Goal: Task Accomplishment & Management: Use online tool/utility

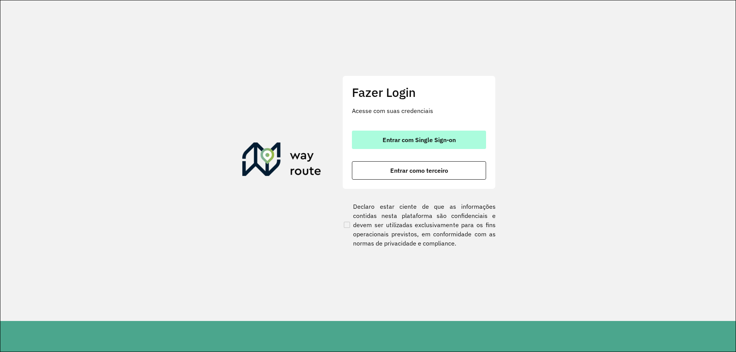
click at [422, 145] on button "Entrar com Single Sign-on" at bounding box center [419, 140] width 134 height 18
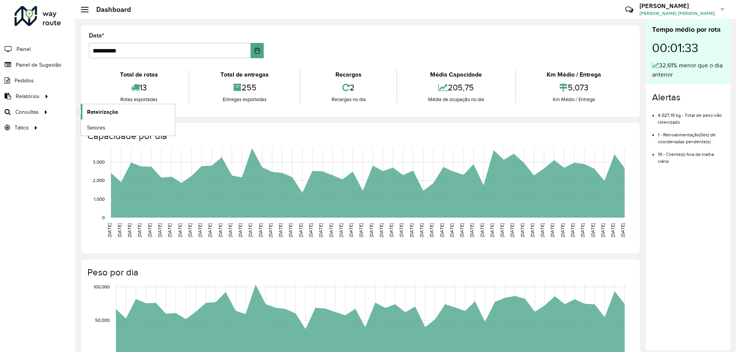
click at [94, 110] on span "Roteirização" at bounding box center [102, 112] width 31 height 8
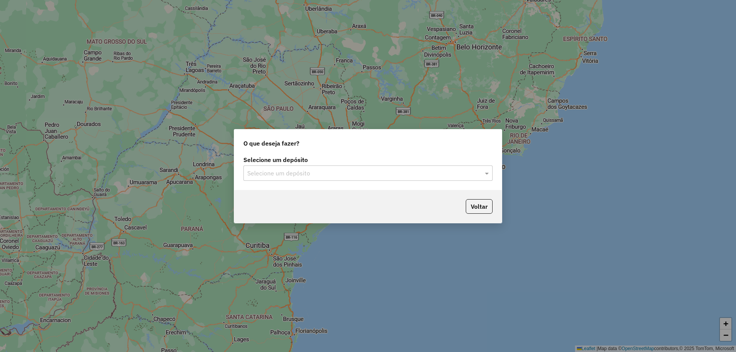
click at [293, 172] on input "text" at bounding box center [360, 173] width 226 height 9
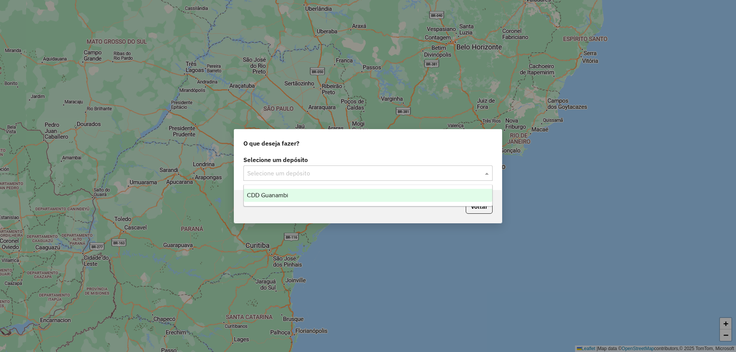
click at [283, 197] on span "CDD Guanambi" at bounding box center [267, 195] width 41 height 7
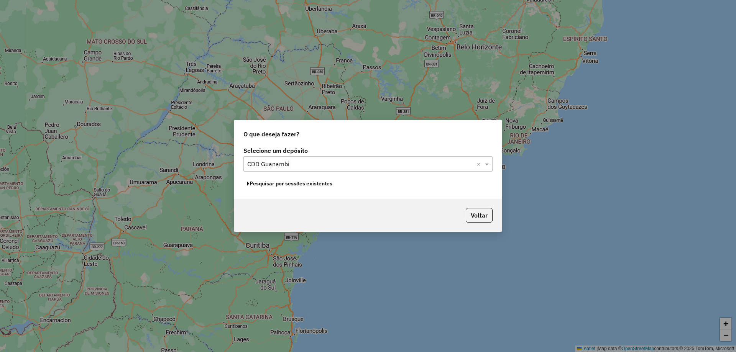
click at [304, 187] on button "Pesquisar por sessões existentes" at bounding box center [289, 184] width 92 height 12
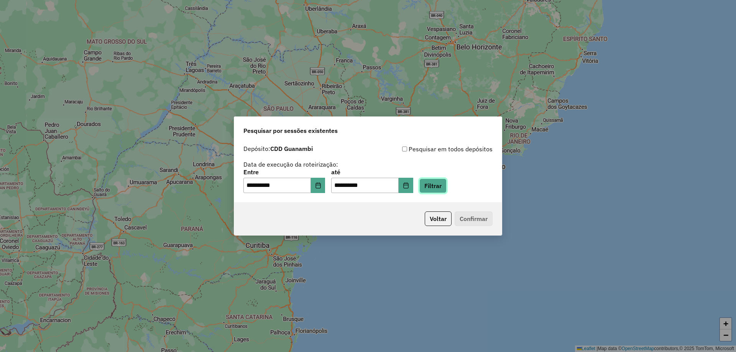
click at [444, 182] on button "Filtrar" at bounding box center [432, 186] width 27 height 15
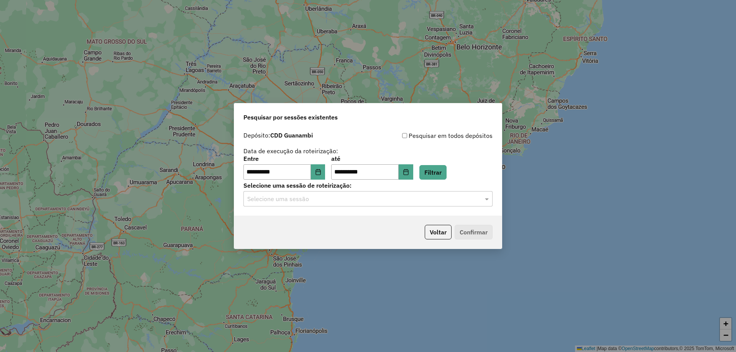
click at [403, 202] on input "text" at bounding box center [360, 199] width 226 height 9
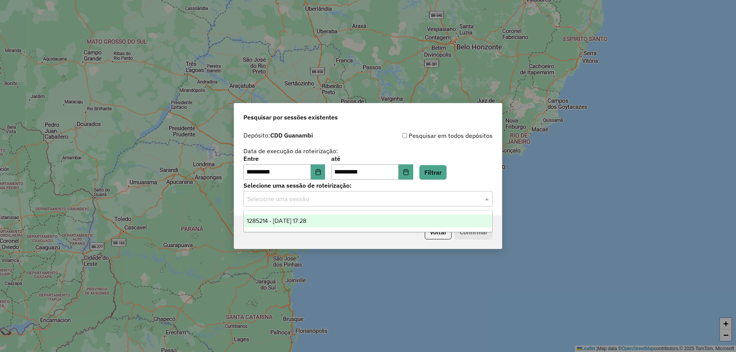
click at [300, 220] on span "1285214 - 30/09/2025 17:28" at bounding box center [276, 221] width 59 height 7
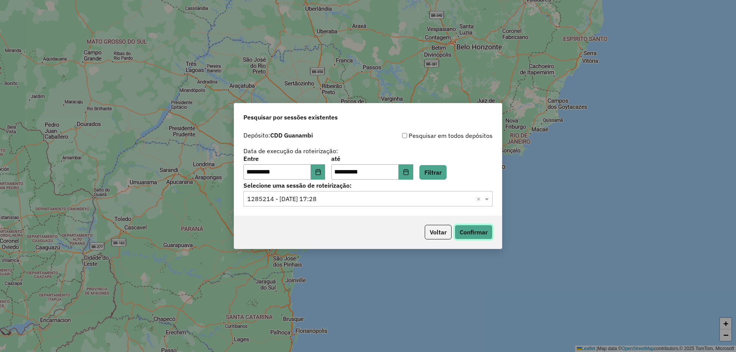
click at [484, 233] on button "Confirmar" at bounding box center [473, 232] width 38 height 15
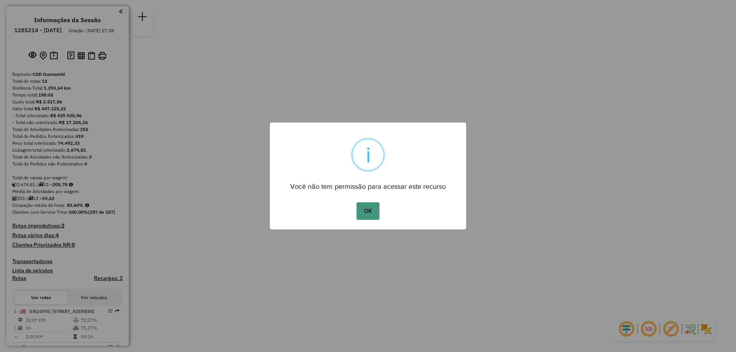
click at [367, 213] on button "OK" at bounding box center [367, 211] width 23 height 18
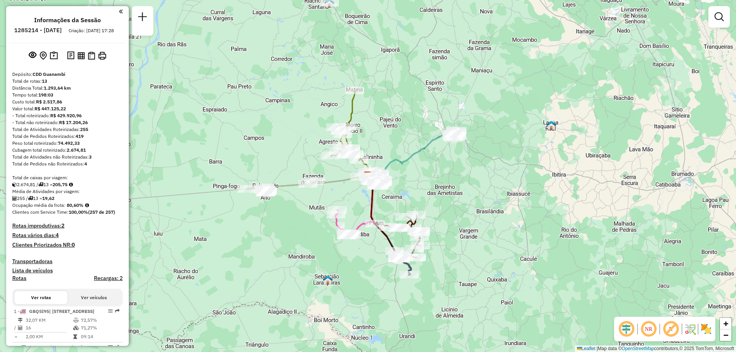
scroll to position [77, 0]
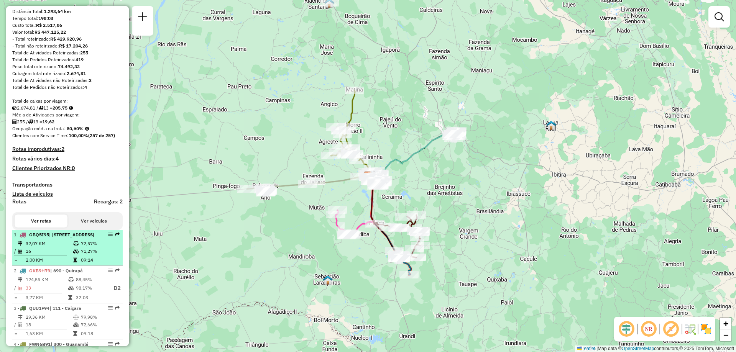
click at [77, 246] on icon at bounding box center [76, 243] width 6 height 5
select select "**********"
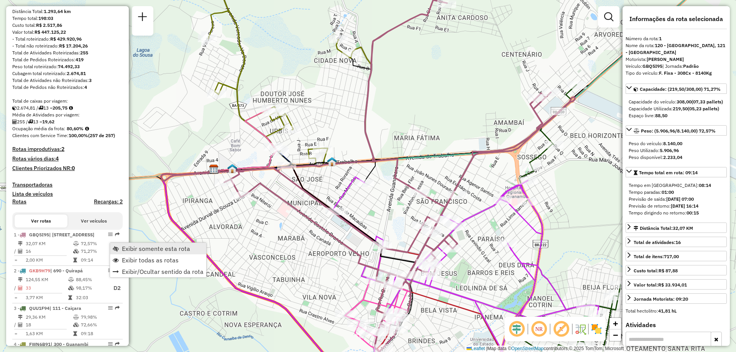
click at [134, 249] on span "Exibir somente esta rota" at bounding box center [156, 249] width 68 height 6
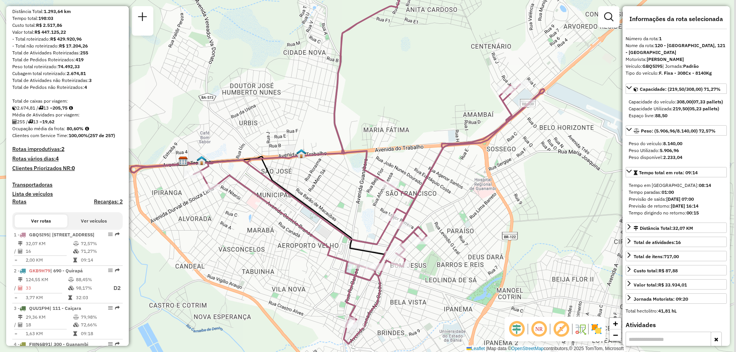
drag, startPoint x: 367, startPoint y: 213, endPoint x: 294, endPoint y: 184, distance: 78.8
click at [294, 184] on div "Janela de atendimento Grade de atendimento Capacidade Transportadoras Veículos …" at bounding box center [368, 176] width 736 height 352
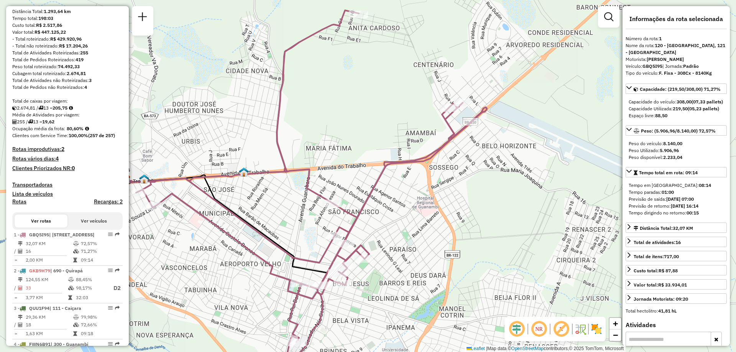
drag, startPoint x: 293, startPoint y: 187, endPoint x: 279, endPoint y: 226, distance: 42.2
click at [279, 226] on div "Janela de atendimento Grade de atendimento Capacidade Transportadoras Veículos …" at bounding box center [368, 176] width 736 height 352
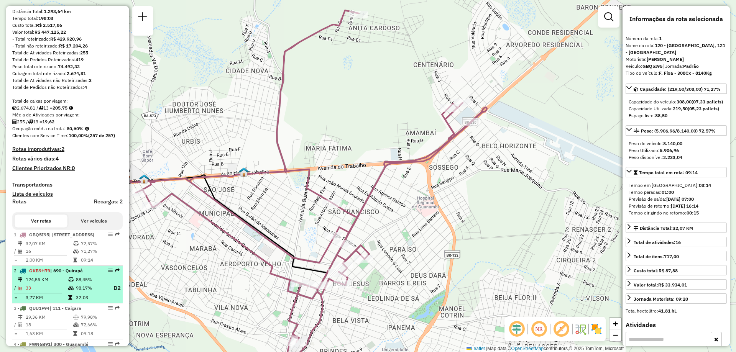
click at [53, 284] on td "124,55 KM" at bounding box center [46, 280] width 43 height 8
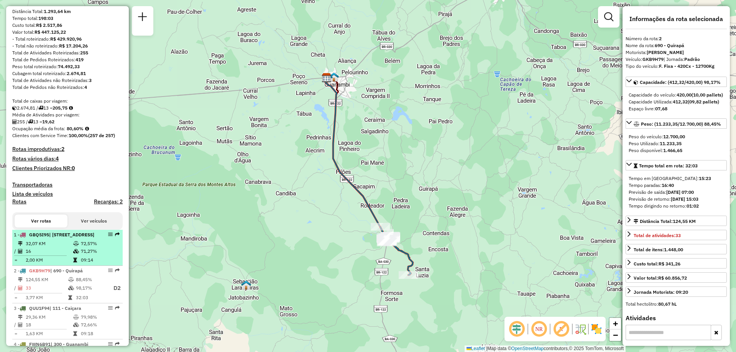
scroll to position [153, 0]
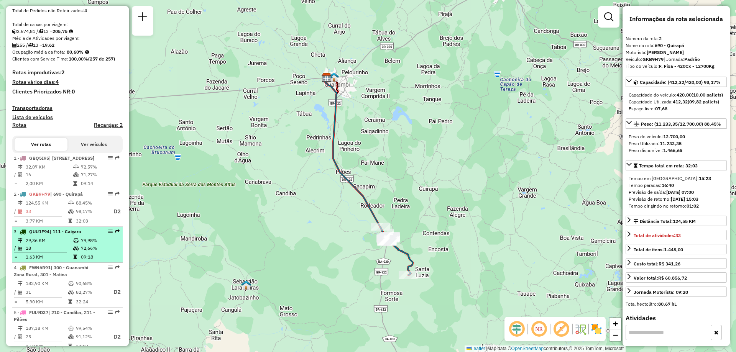
click at [58, 252] on td "18" at bounding box center [49, 248] width 48 height 8
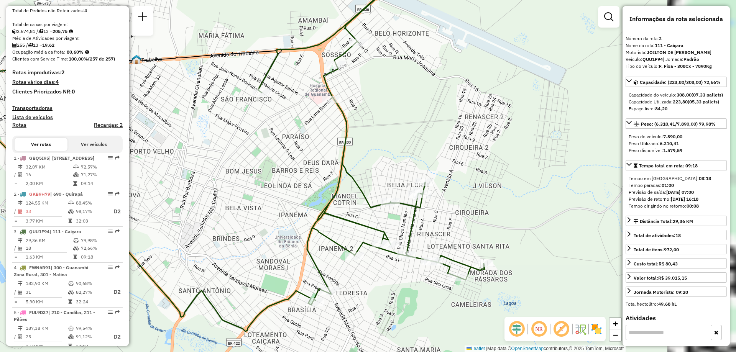
drag, startPoint x: 424, startPoint y: 217, endPoint x: 280, endPoint y: 198, distance: 145.3
click at [280, 198] on div "Janela de atendimento Grade de atendimento Capacidade Transportadoras Veículos …" at bounding box center [368, 176] width 736 height 352
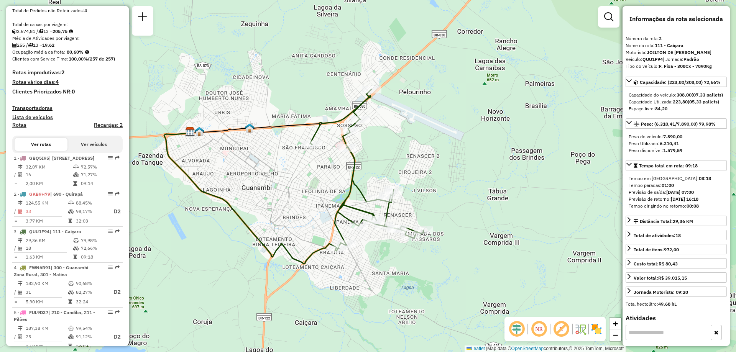
drag, startPoint x: 248, startPoint y: 195, endPoint x: 256, endPoint y: 197, distance: 8.1
click at [256, 197] on div "Janela de atendimento Grade de atendimento Capacidade Transportadoras Veículos …" at bounding box center [368, 176] width 736 height 352
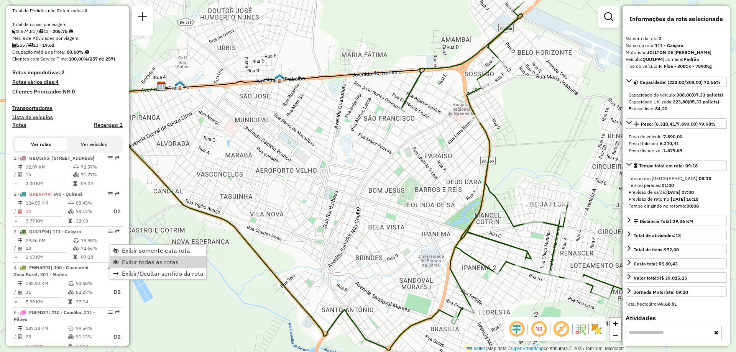
click at [154, 262] on span "Exibir todas as rotas" at bounding box center [150, 262] width 57 height 6
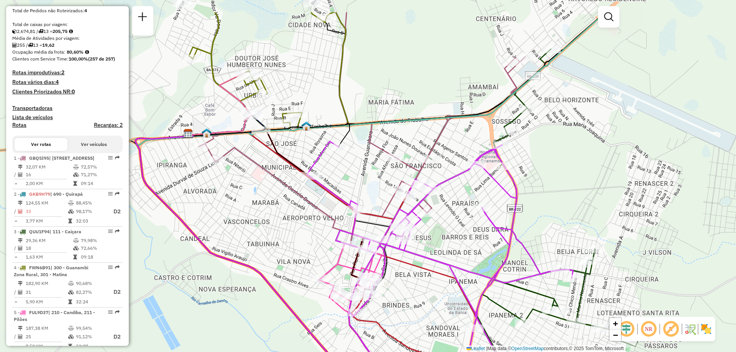
drag, startPoint x: 194, startPoint y: 181, endPoint x: 221, endPoint y: 229, distance: 54.6
click at [221, 229] on div "Janela de atendimento Grade de atendimento Capacidade Transportadoras Veículos …" at bounding box center [368, 176] width 736 height 352
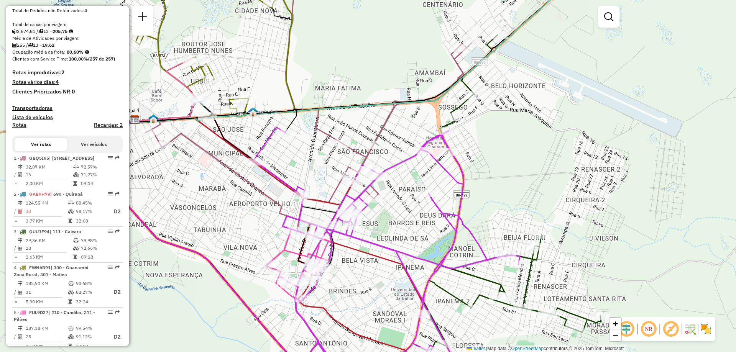
drag, startPoint x: 293, startPoint y: 261, endPoint x: 239, endPoint y: 247, distance: 55.1
click at [239, 247] on div "Janela de atendimento Grade de atendimento Capacidade Transportadoras Veículos …" at bounding box center [368, 176] width 736 height 352
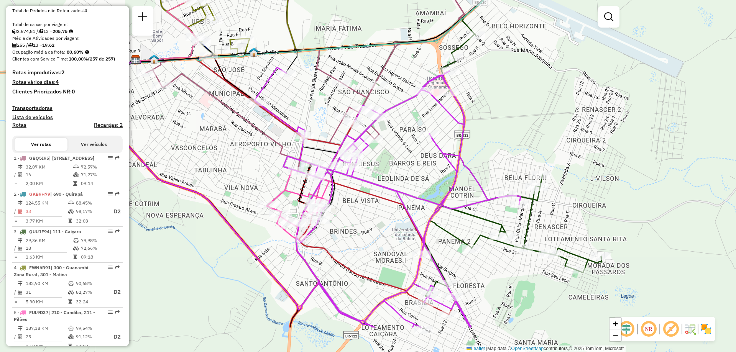
drag, startPoint x: 569, startPoint y: 201, endPoint x: 570, endPoint y: 146, distance: 55.2
click at [570, 146] on div "Janela de atendimento Grade de atendimento Capacidade Transportadoras Veículos …" at bounding box center [368, 176] width 736 height 352
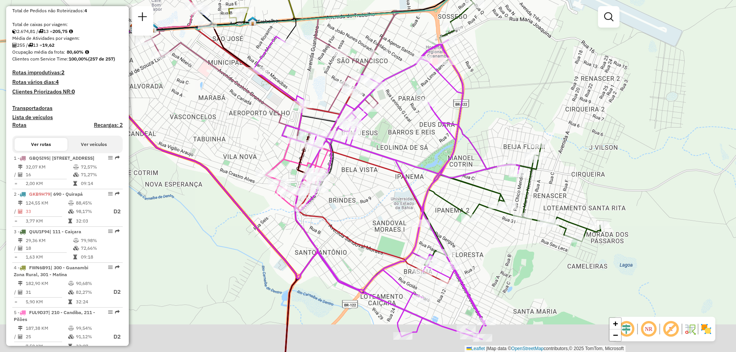
drag, startPoint x: 516, startPoint y: 292, endPoint x: 516, endPoint y: 269, distance: 23.0
click at [516, 269] on div "Janela de atendimento Grade de atendimento Capacidade Transportadoras Veículos …" at bounding box center [368, 176] width 736 height 352
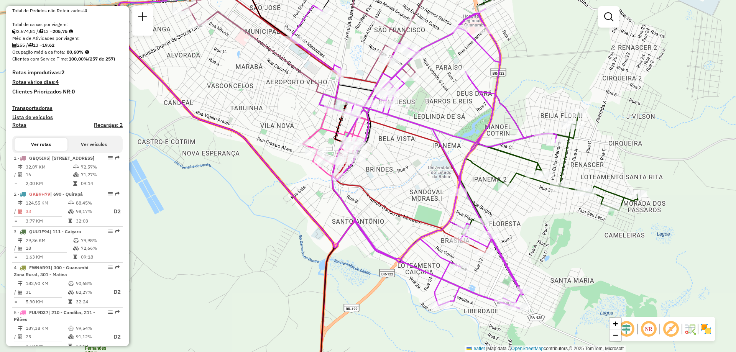
drag, startPoint x: 516, startPoint y: 269, endPoint x: 553, endPoint y: 238, distance: 48.4
click at [553, 238] on div "Janela de atendimento Grade de atendimento Capacidade Transportadoras Veículos …" at bounding box center [368, 176] width 736 height 352
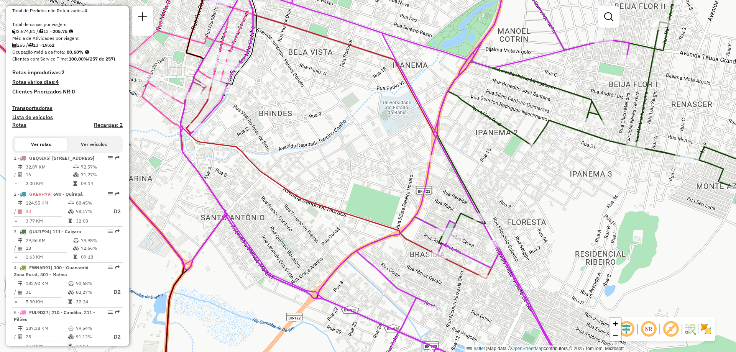
drag, startPoint x: 337, startPoint y: 248, endPoint x: 354, endPoint y: 231, distance: 23.8
click at [354, 231] on div "Janela de atendimento Grade de atendimento Capacidade Transportadoras Veículos …" at bounding box center [368, 176] width 736 height 352
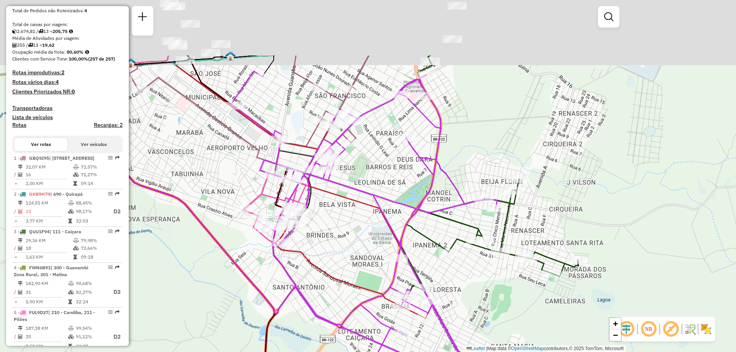
drag, startPoint x: 249, startPoint y: 111, endPoint x: 343, endPoint y: 228, distance: 150.7
click at [343, 228] on icon at bounding box center [364, 222] width 266 height 303
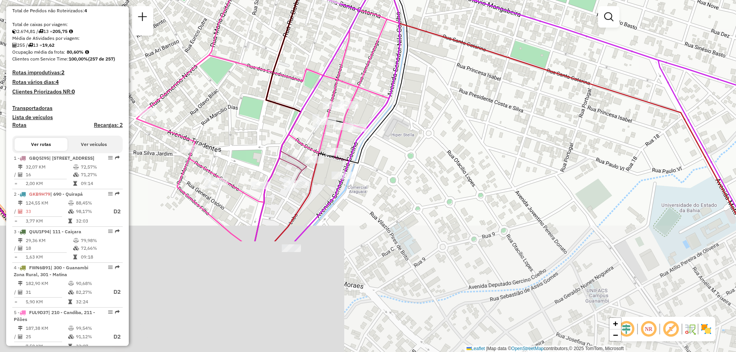
drag, startPoint x: 303, startPoint y: 223, endPoint x: 257, endPoint y: 77, distance: 152.8
click at [257, 77] on div "Janela de atendimento Grade de atendimento Capacidade Transportadoras Veículos …" at bounding box center [368, 176] width 736 height 352
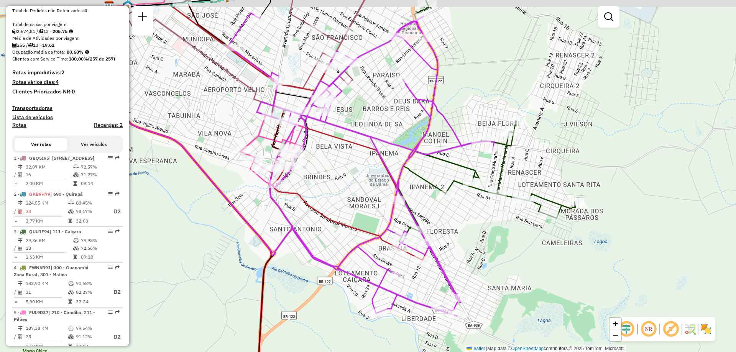
drag, startPoint x: 342, startPoint y: 161, endPoint x: 362, endPoint y: 189, distance: 34.4
click at [362, 189] on div "Janela de atendimento Grade de atendimento Capacidade Transportadoras Veículos …" at bounding box center [368, 176] width 736 height 352
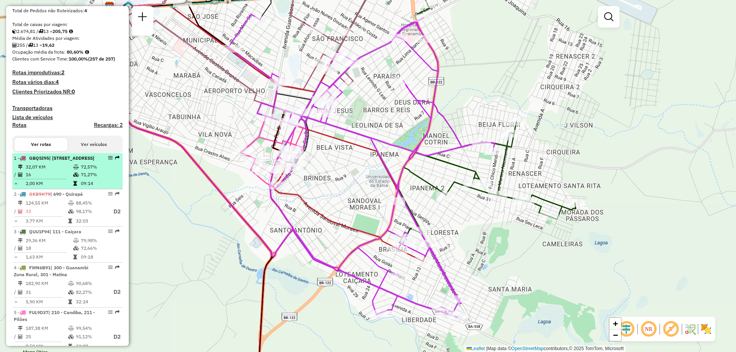
select select "**********"
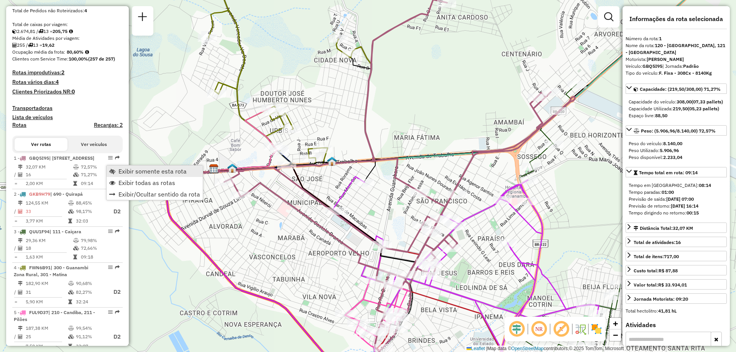
click at [134, 174] on span "Exibir somente esta rota" at bounding box center [152, 171] width 68 height 6
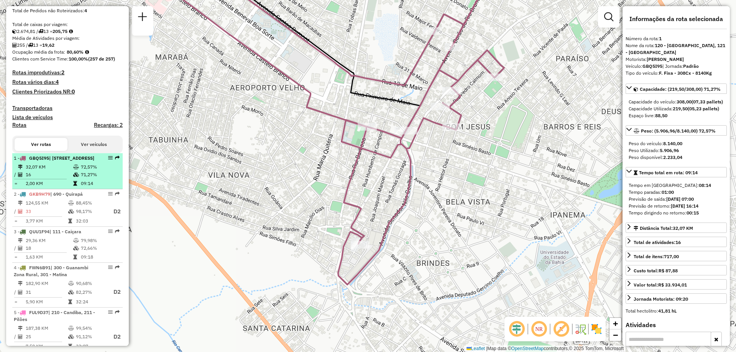
click at [57, 187] on td "2,00 KM" at bounding box center [49, 184] width 48 height 8
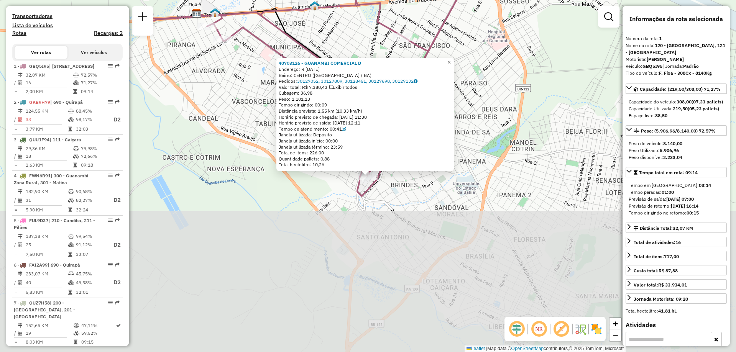
scroll to position [307, 0]
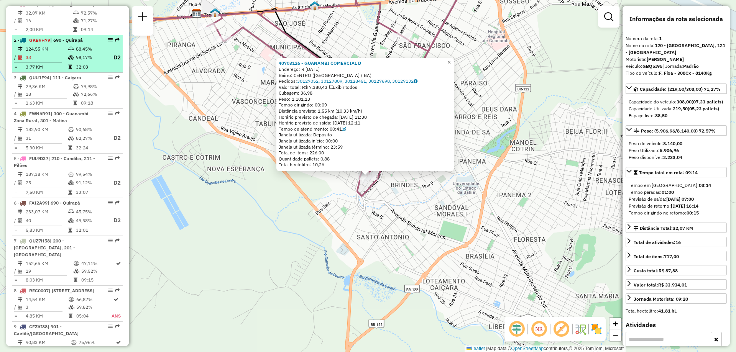
click at [72, 62] on td at bounding box center [72, 58] width 8 height 10
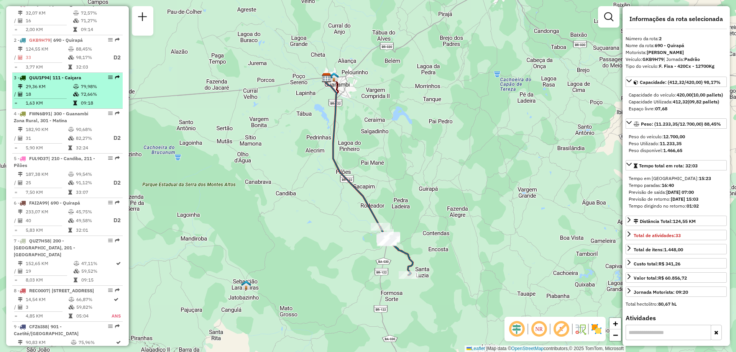
click at [64, 98] on td "18" at bounding box center [49, 94] width 48 height 8
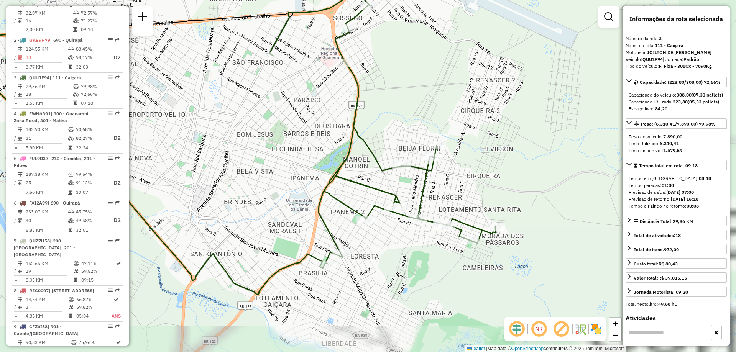
drag, startPoint x: 444, startPoint y: 188, endPoint x: 316, endPoint y: 134, distance: 138.9
click at [316, 134] on div "Janela de atendimento Grade de atendimento Capacidade Transportadoras Veículos …" at bounding box center [368, 176] width 736 height 352
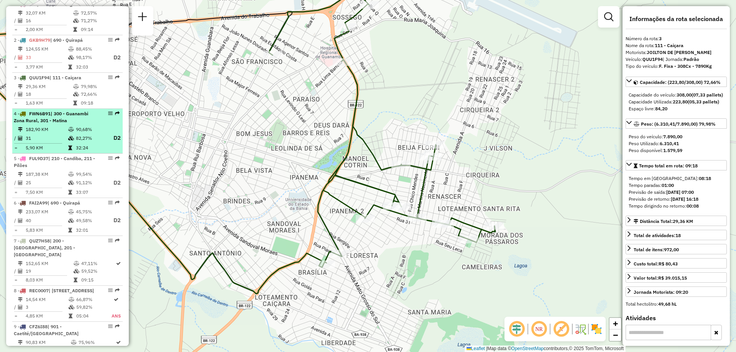
click at [103, 152] on td "32:24" at bounding box center [90, 148] width 31 height 8
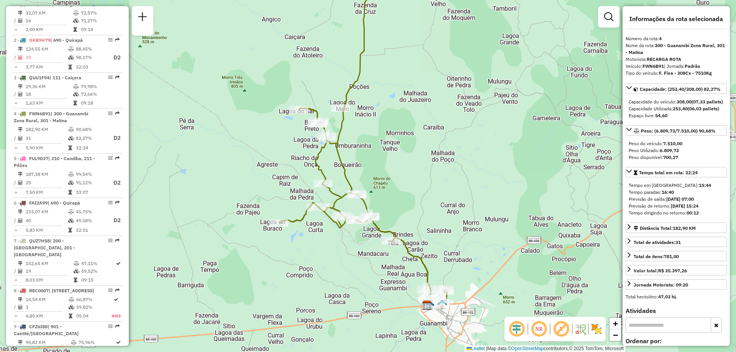
drag, startPoint x: 429, startPoint y: 219, endPoint x: 423, endPoint y: 174, distance: 45.7
click at [423, 174] on div "Janela de atendimento Grade de atendimento Capacidade Transportadoras Veículos …" at bounding box center [368, 176] width 736 height 352
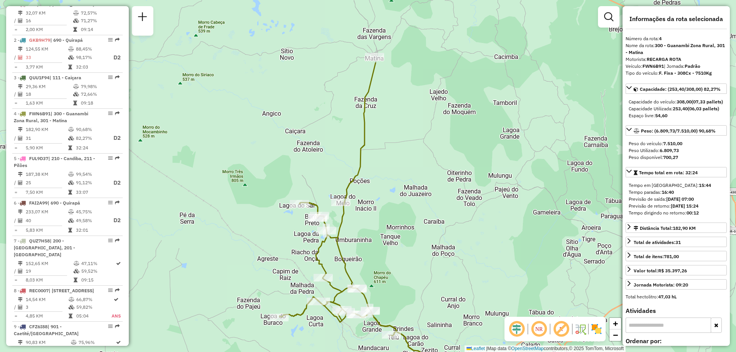
drag, startPoint x: 415, startPoint y: 193, endPoint x: 423, endPoint y: 273, distance: 80.5
click at [423, 273] on div "Janela de atendimento Grade de atendimento Capacidade Transportadoras Veículos …" at bounding box center [368, 176] width 736 height 352
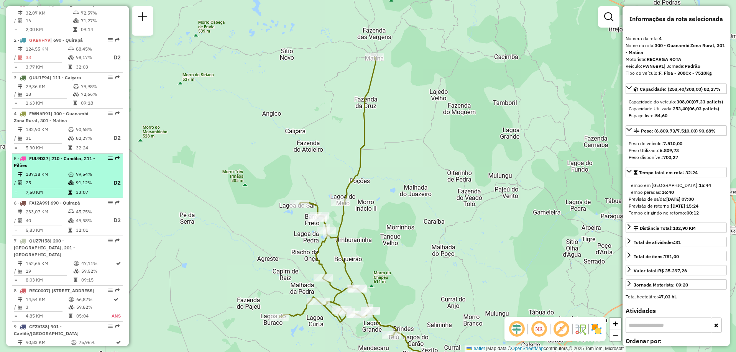
click at [62, 188] on td "25" at bounding box center [46, 183] width 43 height 10
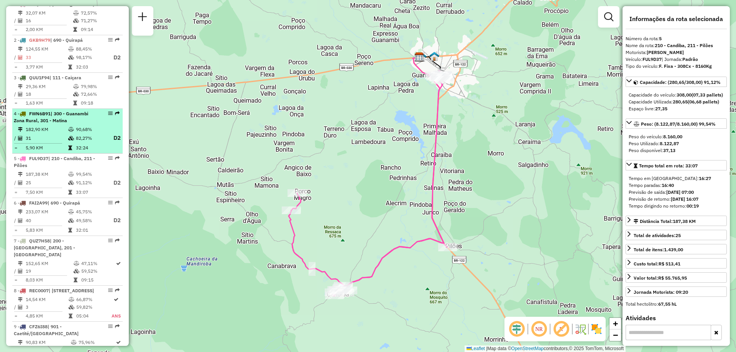
click at [84, 133] on td "90,68%" at bounding box center [90, 130] width 31 height 8
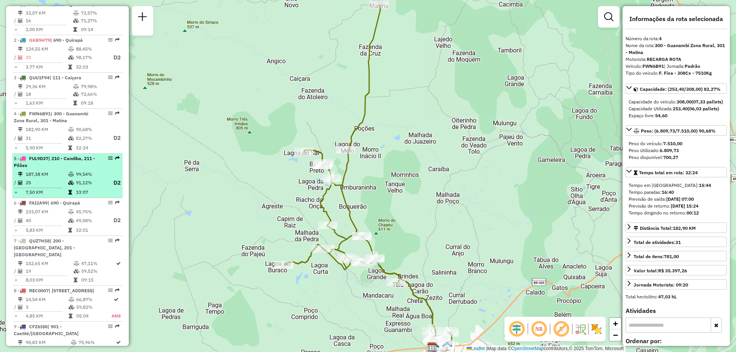
click at [82, 178] on td "99,54%" at bounding box center [90, 174] width 31 height 8
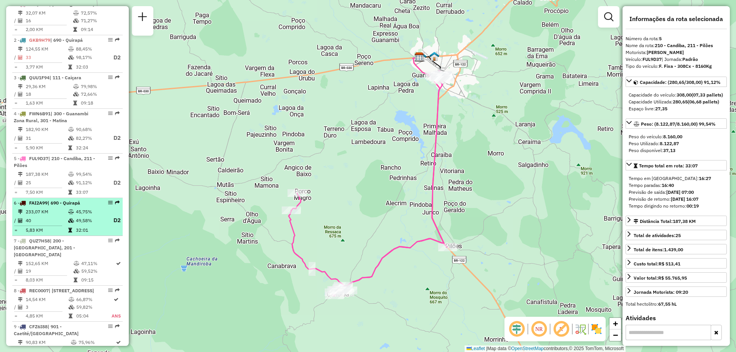
click at [76, 216] on td "45,75%" at bounding box center [90, 212] width 31 height 8
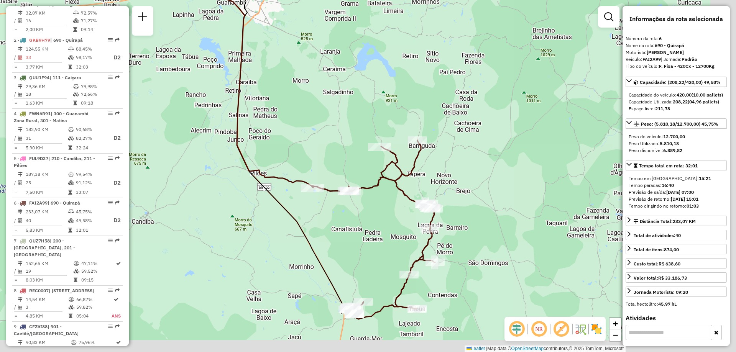
drag, startPoint x: 377, startPoint y: 291, endPoint x: 334, endPoint y: 266, distance: 49.3
click at [334, 266] on div "Janela de atendimento Grade de atendimento Capacidade Transportadoras Veículos …" at bounding box center [368, 176] width 736 height 352
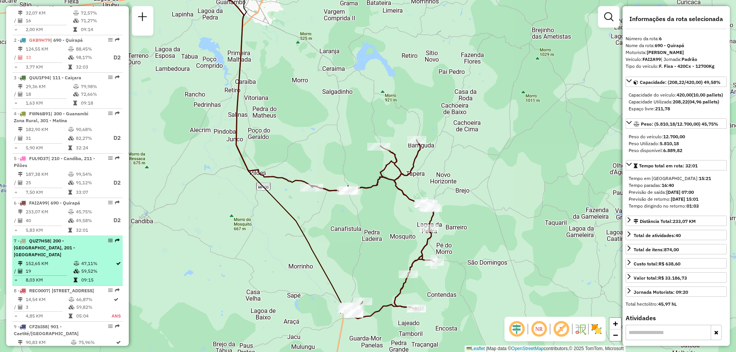
click at [72, 258] on div "7 - QUZ7H58 | 200 - Palmas de Monte Alto, 201 - Mutãs" at bounding box center [54, 248] width 81 height 21
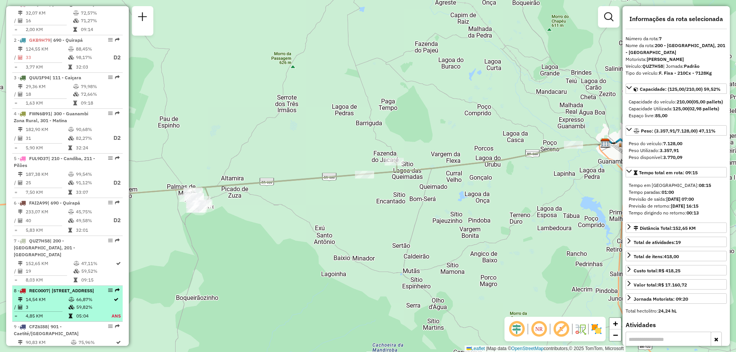
click at [76, 311] on td "59,82%" at bounding box center [93, 307] width 35 height 8
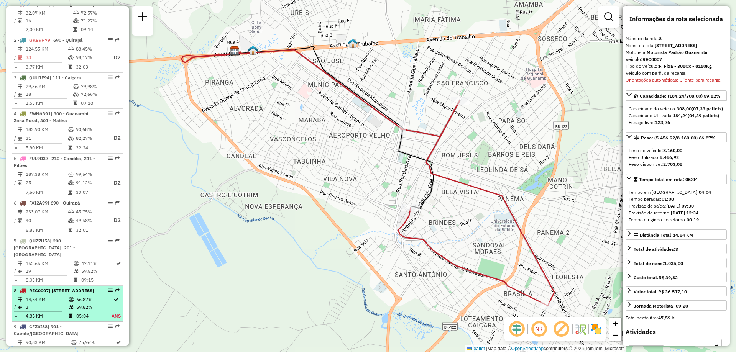
scroll to position [384, 0]
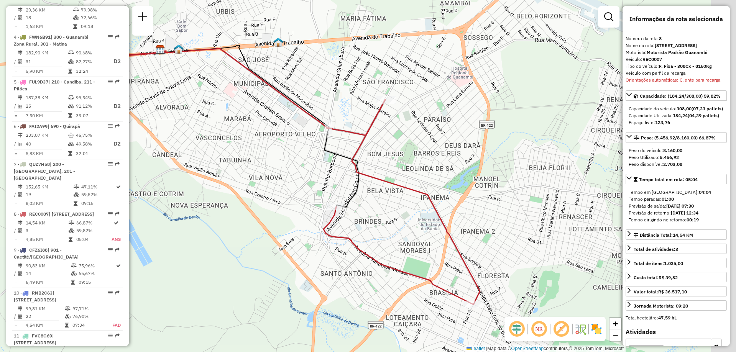
drag, startPoint x: 450, startPoint y: 232, endPoint x: 444, endPoint y: 231, distance: 5.9
click at [444, 231] on icon at bounding box center [401, 202] width 156 height 205
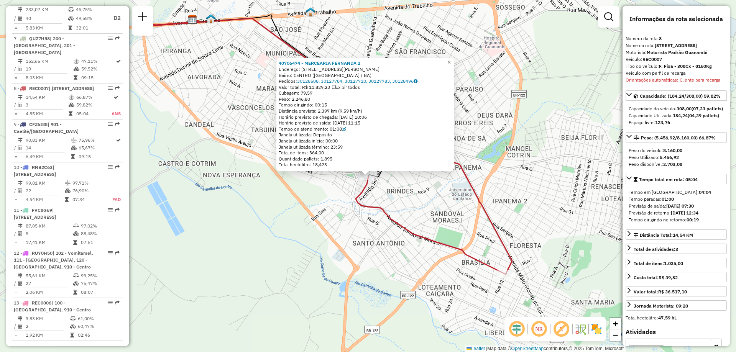
scroll to position [594, 0]
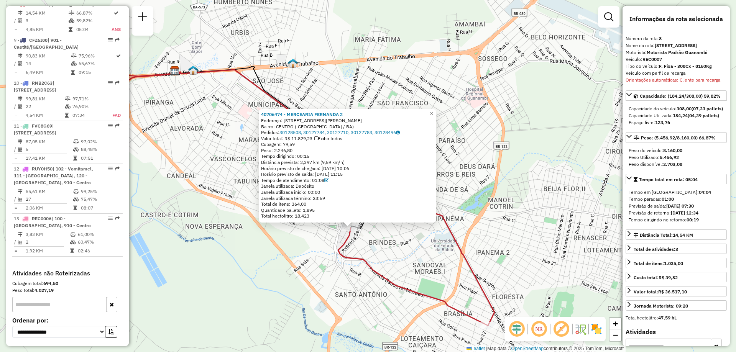
drag, startPoint x: 473, startPoint y: 215, endPoint x: 456, endPoint y: 266, distance: 54.3
click at [456, 266] on div "40706474 - MERCEARIA FERNANDA 2 Endereço: [STREET_ADDRESS][PERSON_NAME] Pedidos…" at bounding box center [368, 176] width 736 height 352
click at [442, 252] on div "40706474 - MERCEARIA FERNANDA 2 Endereço: [STREET_ADDRESS][PERSON_NAME] Pedidos…" at bounding box center [368, 176] width 736 height 352
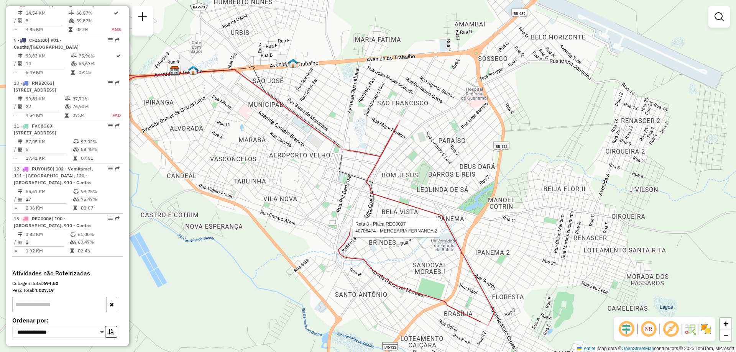
select select "**********"
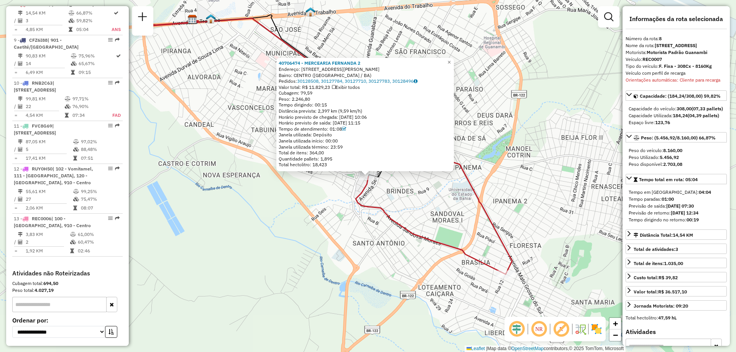
click at [430, 197] on div "40706474 - MERCEARIA FERNANDA 2 Endereço: [STREET_ADDRESS][PERSON_NAME] Pedidos…" at bounding box center [368, 176] width 736 height 352
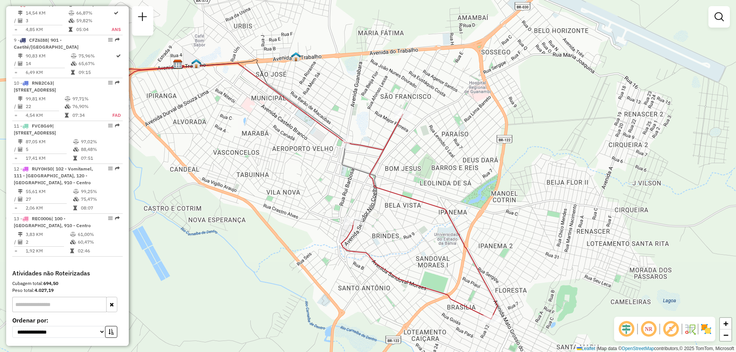
drag, startPoint x: 432, startPoint y: 213, endPoint x: 428, endPoint y: 224, distance: 11.4
click at [428, 224] on div "Janela de atendimento Grade de atendimento Capacidade Transportadoras Veículos …" at bounding box center [368, 176] width 736 height 352
click at [402, 119] on div at bounding box center [403, 115] width 19 height 8
select select "**********"
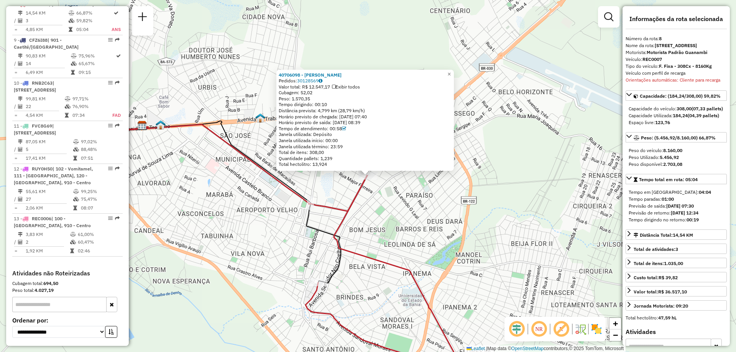
click at [399, 257] on div "40706098 - [PERSON_NAME] Pedidos: 30128569 Valor total: R$ 12.547,17 Exibir tod…" at bounding box center [368, 176] width 736 height 352
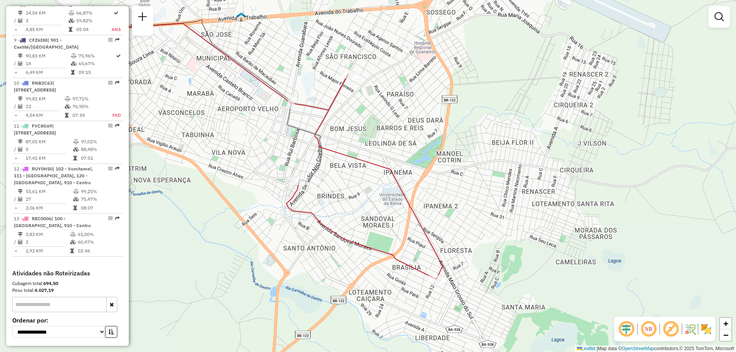
drag, startPoint x: 400, startPoint y: 291, endPoint x: 377, endPoint y: 168, distance: 125.2
click at [377, 169] on div "Janela de atendimento Grade de atendimento Capacidade Transportadoras Veículos …" at bounding box center [368, 176] width 736 height 352
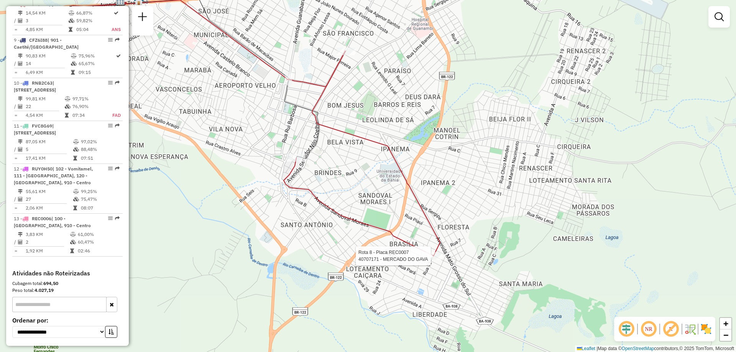
select select "**********"
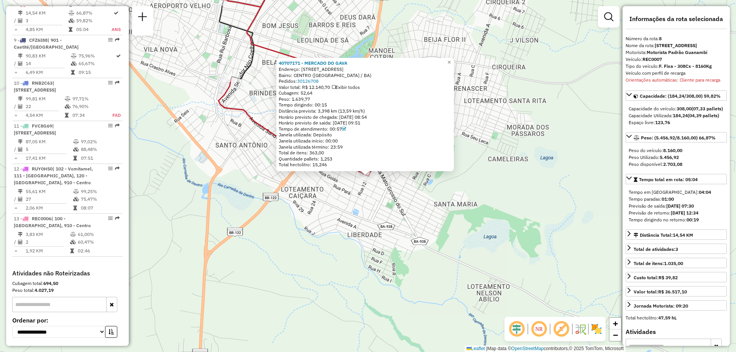
click at [229, 194] on div "40707171 - [GEOGRAPHIC_DATA] Endereço: [STREET_ADDRESS][GEOGRAPHIC_DATA]: [GEOG…" at bounding box center [368, 176] width 736 height 352
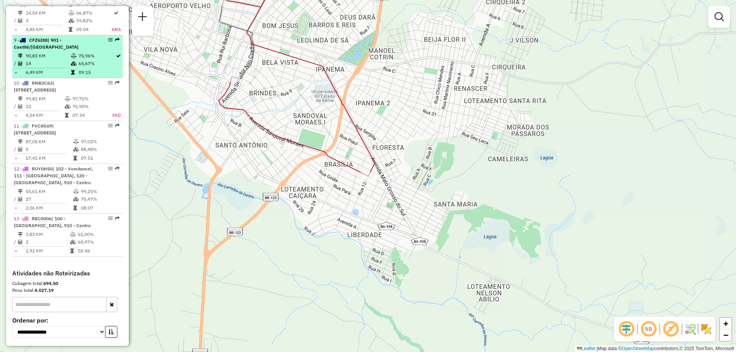
click at [64, 60] on td "90,83 KM" at bounding box center [47, 56] width 45 height 8
select select "**********"
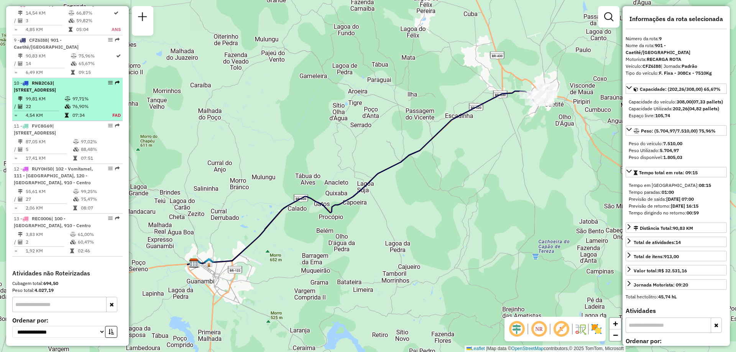
click at [72, 103] on td "97,71%" at bounding box center [88, 99] width 32 height 8
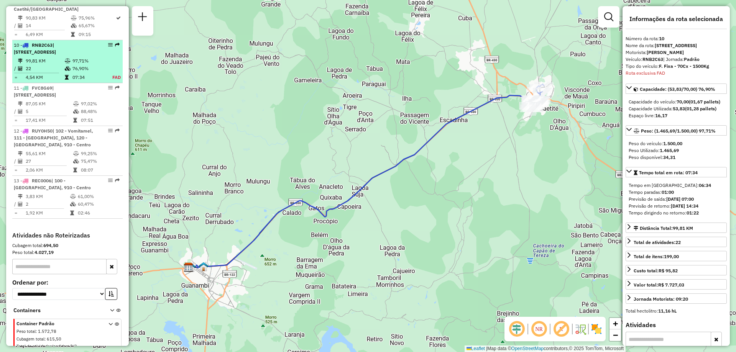
scroll to position [680, 0]
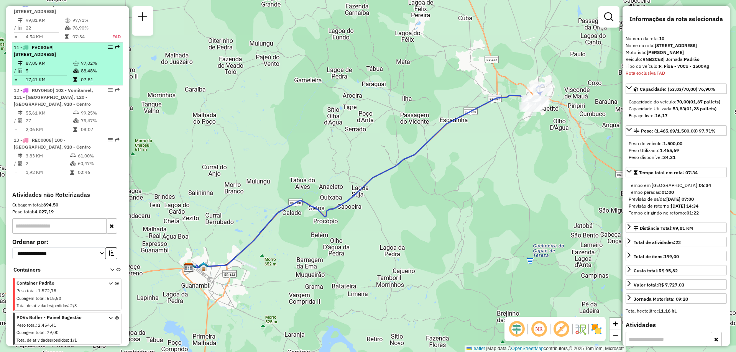
click at [70, 82] on td "17,41 KM" at bounding box center [49, 80] width 48 height 8
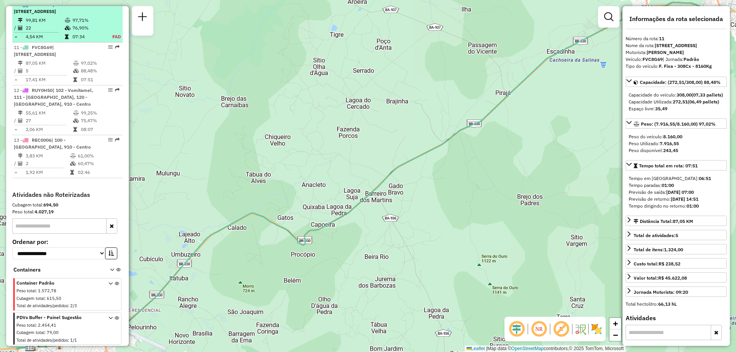
click at [72, 32] on td "76,90%" at bounding box center [88, 28] width 32 height 8
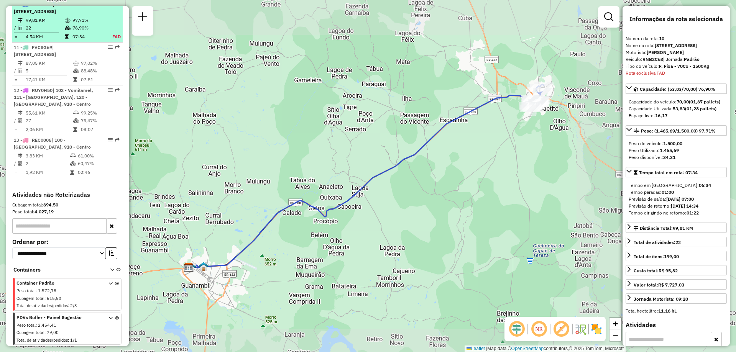
scroll to position [641, 0]
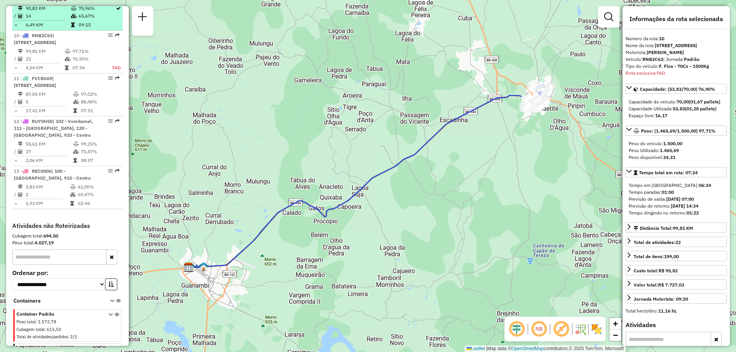
click at [72, 11] on icon at bounding box center [74, 8] width 6 height 5
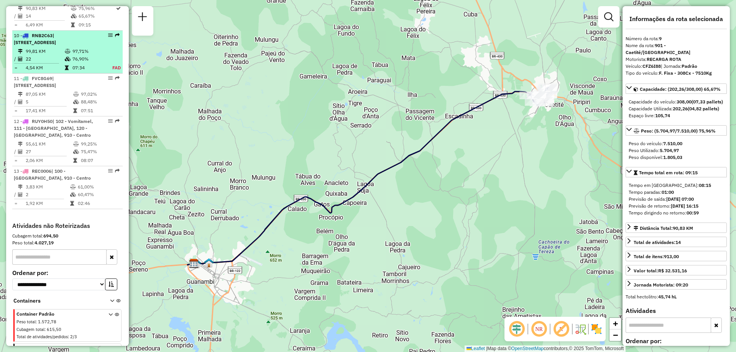
click at [70, 55] on td at bounding box center [68, 52] width 8 height 8
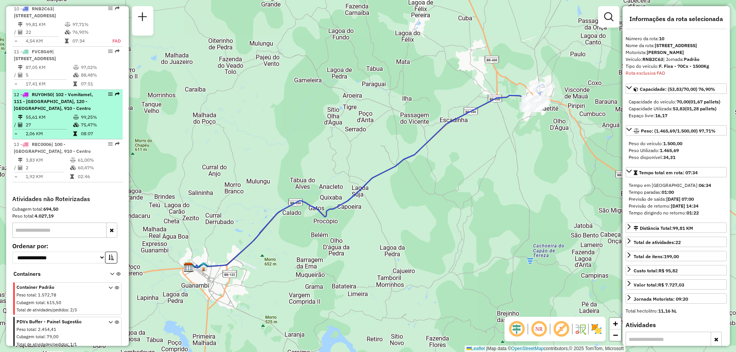
scroll to position [680, 0]
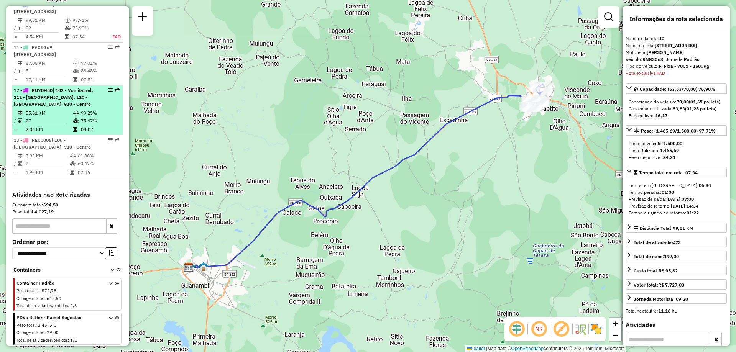
click at [68, 103] on span "| 102 - Vomitamel, 111 - [GEOGRAPHIC_DATA], 120 - [GEOGRAPHIC_DATA], 910 - Cent…" at bounding box center [53, 97] width 79 height 20
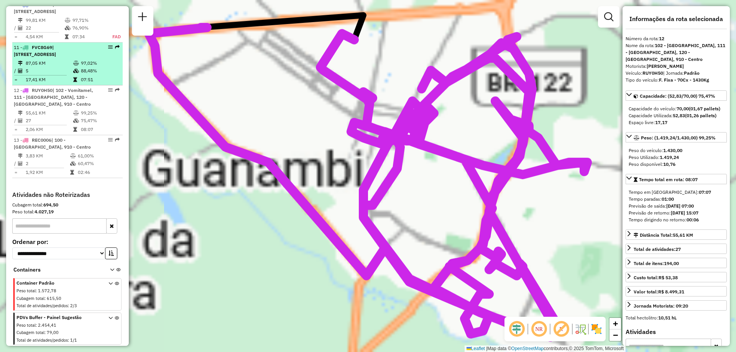
click at [71, 81] on table "87,05 KM 97,02% / 5 88,48% = 17,41 KM 07:51" at bounding box center [67, 71] width 107 height 24
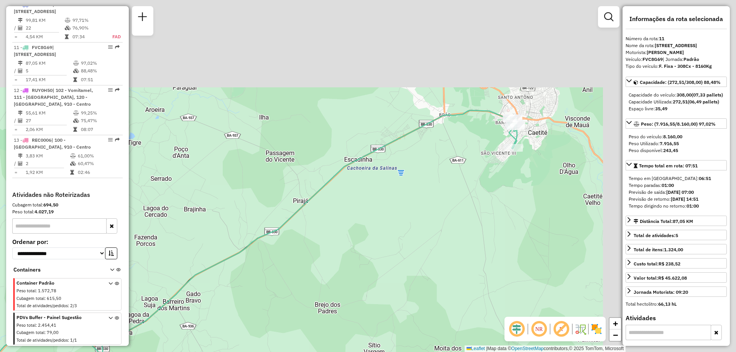
drag, startPoint x: 325, startPoint y: 82, endPoint x: 111, endPoint y: 193, distance: 240.4
click at [111, 193] on hb-router-mapa "Informações da Sessão 1285214 - 30/09/2025 Criação: 29/09/2025 17:28 Depósito: …" at bounding box center [368, 176] width 736 height 352
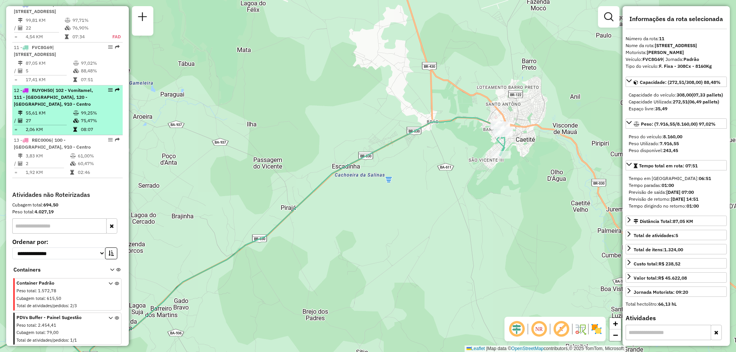
click at [77, 125] on td at bounding box center [77, 121] width 8 height 8
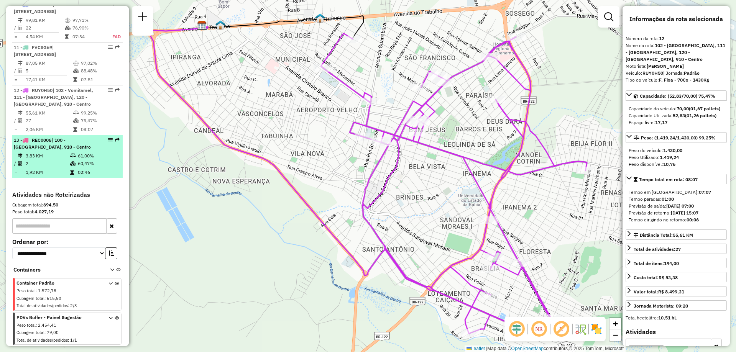
click at [79, 167] on td "60,47%" at bounding box center [98, 164] width 42 height 8
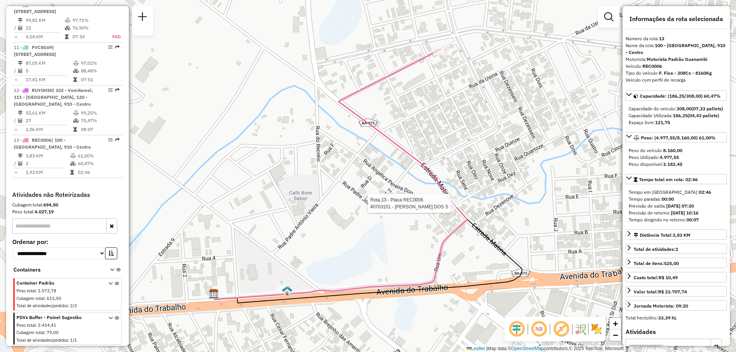
scroll to position [686, 0]
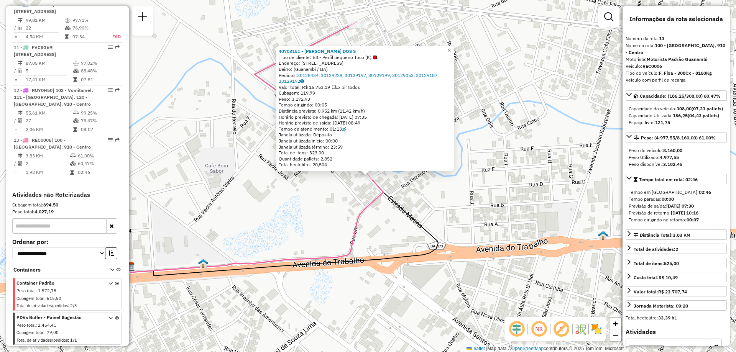
click at [334, 207] on div "40703151 - MARIA OLIVEIRA DOS S Tipo de cliente: 53 - Perfil pequeno Toco (K) E…" at bounding box center [368, 176] width 736 height 352
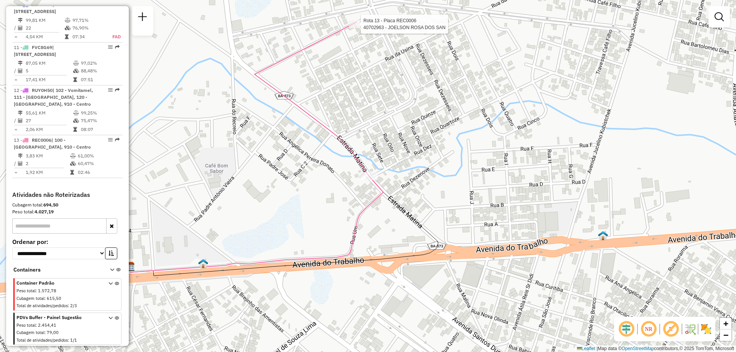
select select "**********"
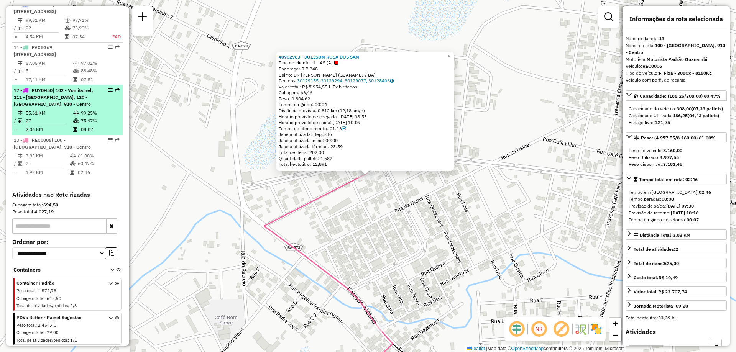
click at [77, 101] on div "12 - RUY0H50 | 102 - Vomitamel, 111 - Caiçara, 120 - São Francisco, 910 - Centro" at bounding box center [54, 97] width 81 height 21
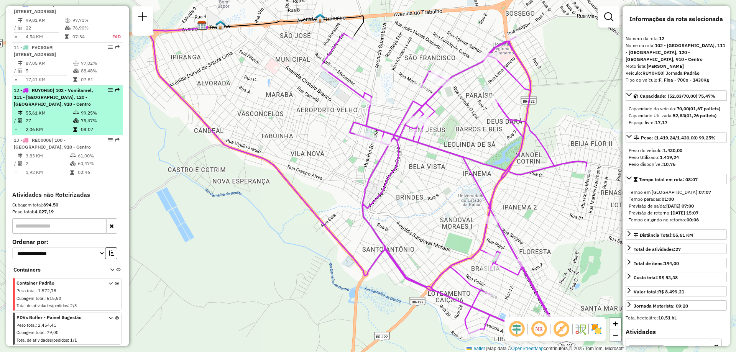
scroll to position [648, 0]
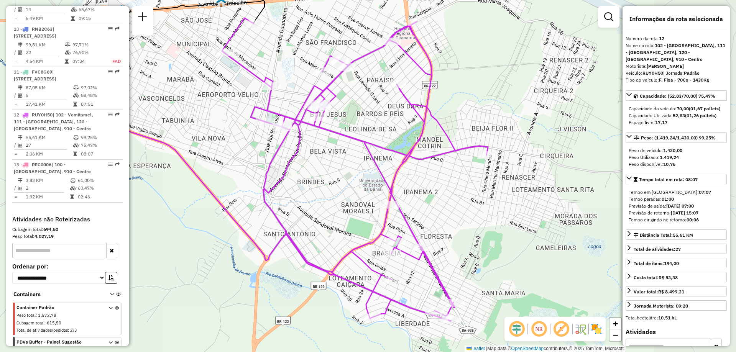
drag, startPoint x: 485, startPoint y: 227, endPoint x: 387, endPoint y: 212, distance: 100.0
click at [387, 212] on icon at bounding box center [355, 169] width 266 height 303
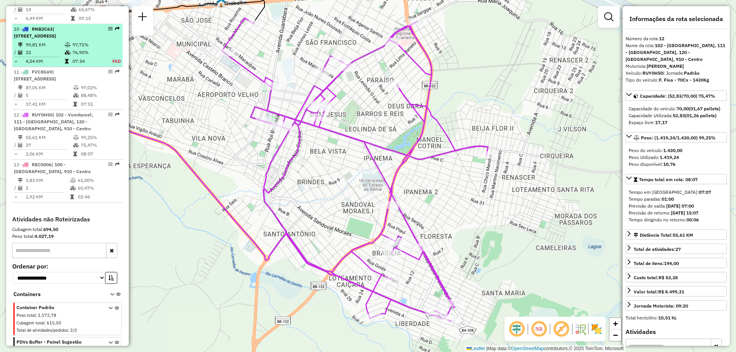
click at [90, 56] on td "76,90%" at bounding box center [88, 53] width 32 height 8
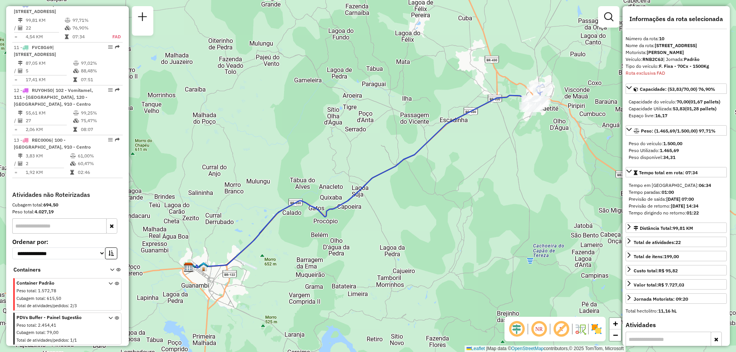
scroll to position [641, 0]
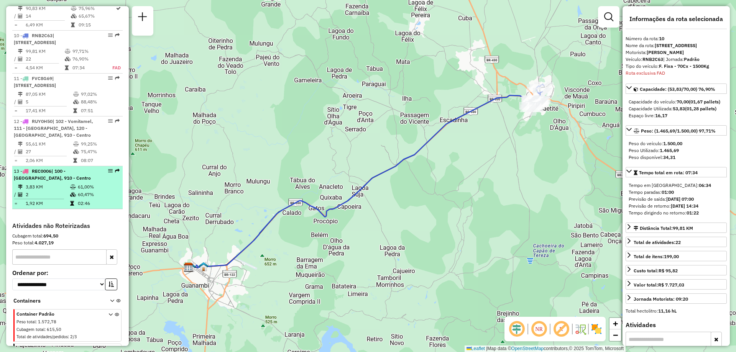
click at [36, 198] on td "2" at bounding box center [47, 195] width 44 height 8
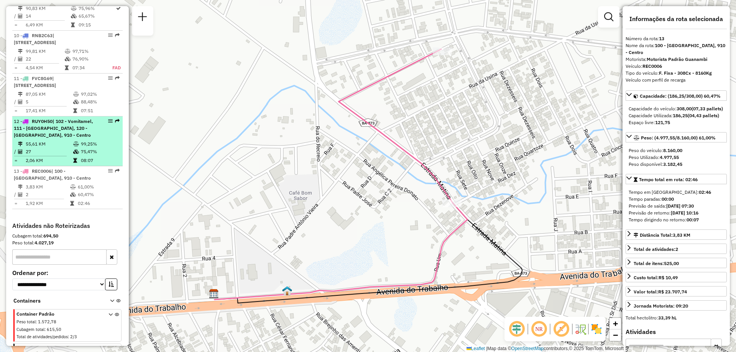
click at [53, 138] on span "| 102 - Vomitamel, 111 - [GEOGRAPHIC_DATA], 120 - [GEOGRAPHIC_DATA], 910 - Cent…" at bounding box center [53, 128] width 79 height 20
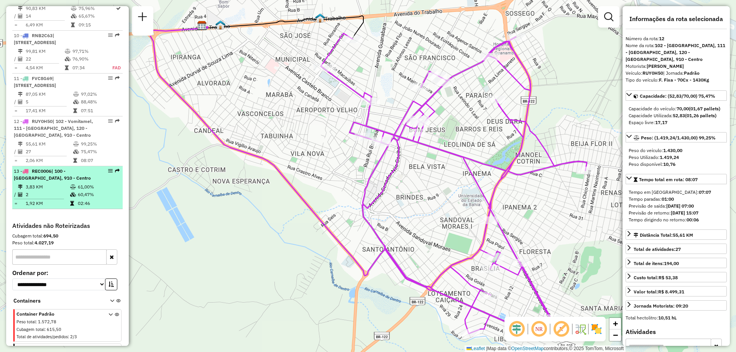
click at [45, 182] on div "13 - REC0006 | 100 - Novo Horizonte, 910 - Centro" at bounding box center [54, 175] width 81 height 14
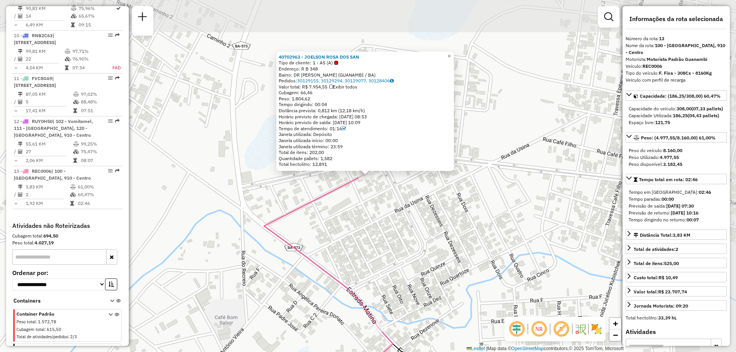
scroll to position [686, 0]
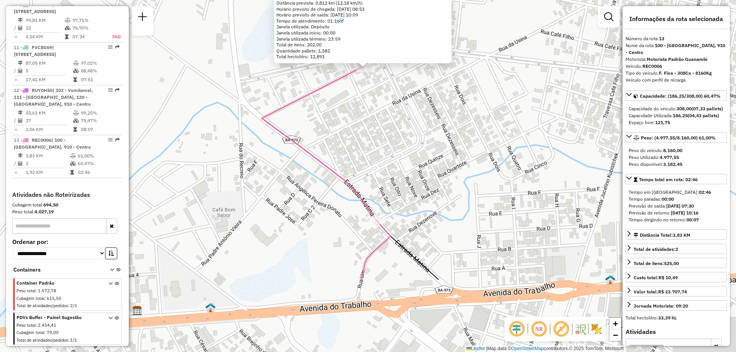
drag, startPoint x: 416, startPoint y: 229, endPoint x: 418, endPoint y: 107, distance: 122.2
click at [418, 107] on div "40702963 - JOELSON ROSA DOS SAN Tipo de cliente: 1 - AS (A) Endereço: R B 348 B…" at bounding box center [368, 176] width 736 height 352
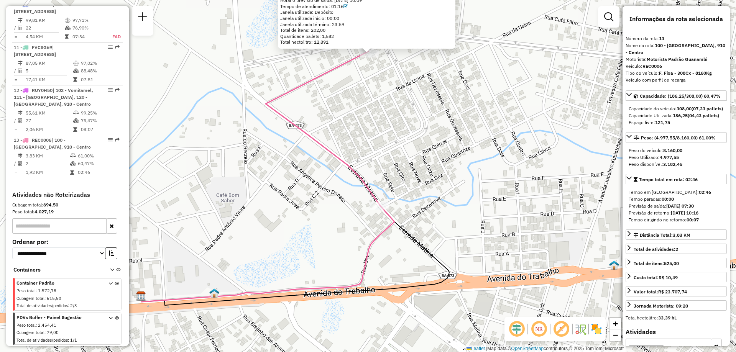
click at [372, 211] on div "Rota 13 - Placa REC0006 40703151 - MARIA OLIVEIRA DOS S 40702963 - JOELSON ROSA…" at bounding box center [368, 176] width 736 height 352
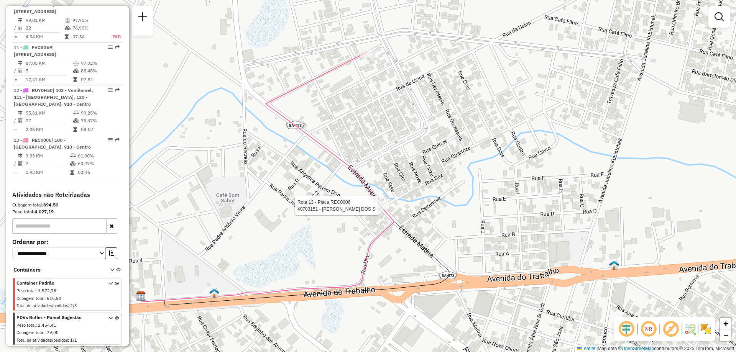
select select "**********"
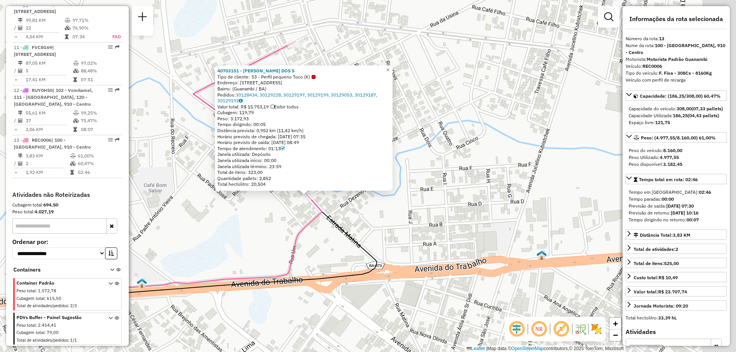
drag, startPoint x: 502, startPoint y: 198, endPoint x: 440, endPoint y: 218, distance: 64.3
click at [440, 218] on div "40703151 - MARIA OLIVEIRA DOS S Tipo de cliente: 53 - Perfil pequeno Toco (K) E…" at bounding box center [368, 176] width 736 height 352
click at [461, 69] on div "40703151 - MARIA OLIVEIRA DOS S Tipo de cliente: 53 - Perfil pequeno Toco (K) E…" at bounding box center [368, 176] width 736 height 352
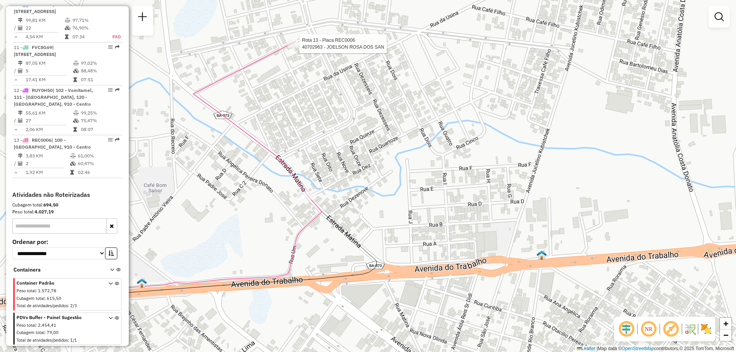
select select "**********"
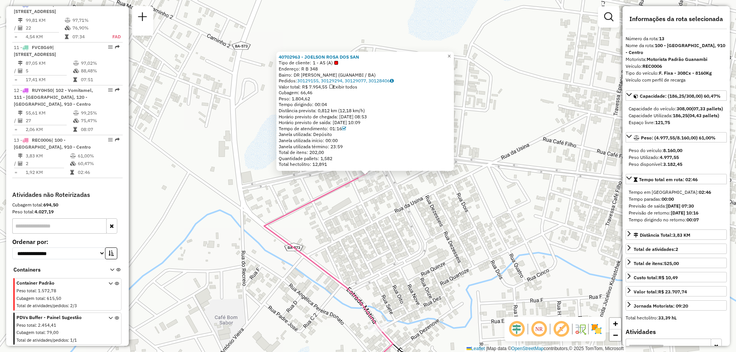
click at [367, 226] on div "Rota 13 - Placa REC0006 40702963 - JOELSON ROSA DOS SAN 40702963 - JOELSON ROSA…" at bounding box center [368, 176] width 736 height 352
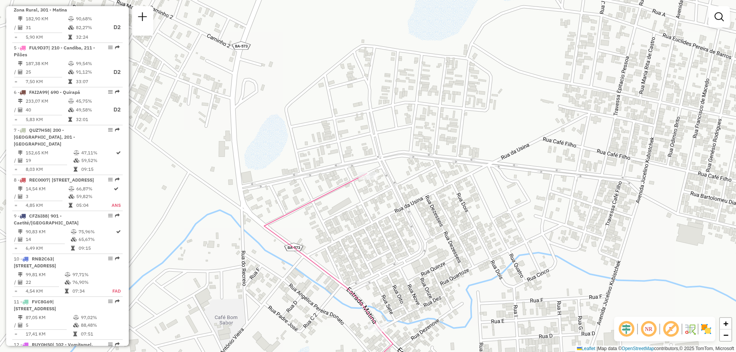
scroll to position [188, 0]
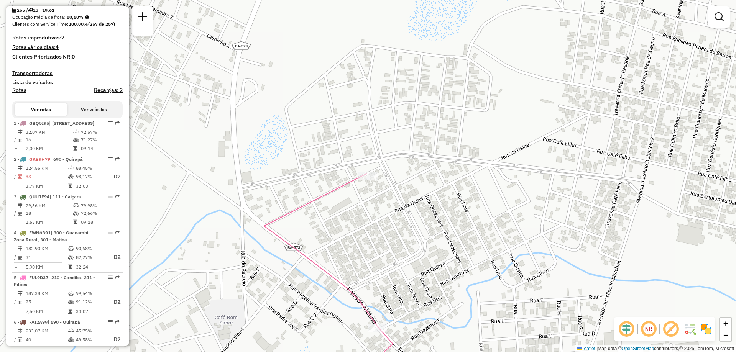
click at [413, 92] on div "Janela de atendimento Grade de atendimento Capacidade Transportadoras Veículos …" at bounding box center [368, 176] width 736 height 352
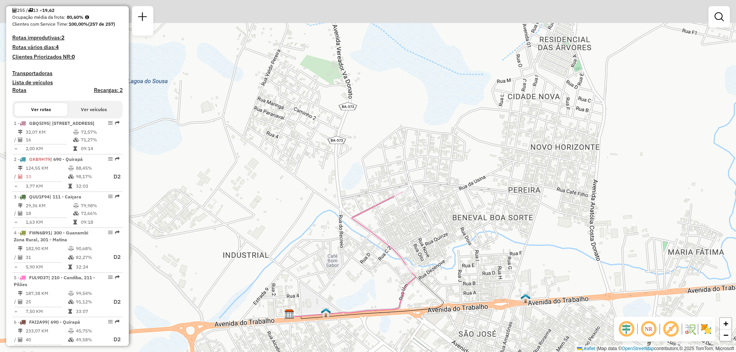
drag, startPoint x: 361, startPoint y: 97, endPoint x: 386, endPoint y: 154, distance: 63.3
click at [386, 154] on div "Janela de atendimento Grade de atendimento Capacidade Transportadoras Veículos …" at bounding box center [368, 176] width 736 height 352
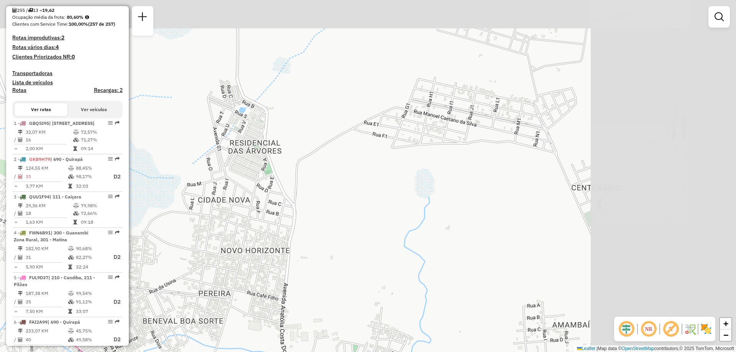
drag, startPoint x: 621, startPoint y: 129, endPoint x: 436, endPoint y: 176, distance: 190.7
click at [436, 176] on div "Janela de atendimento Grade de atendimento Capacidade Transportadoras Veículos …" at bounding box center [368, 176] width 736 height 352
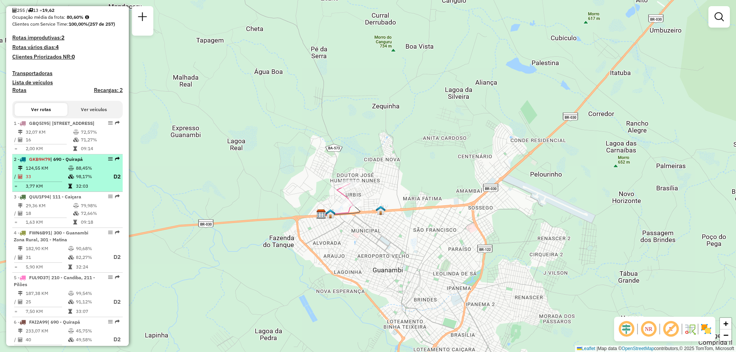
click at [35, 162] on span "GKB9H79" at bounding box center [39, 159] width 21 height 6
select select "**********"
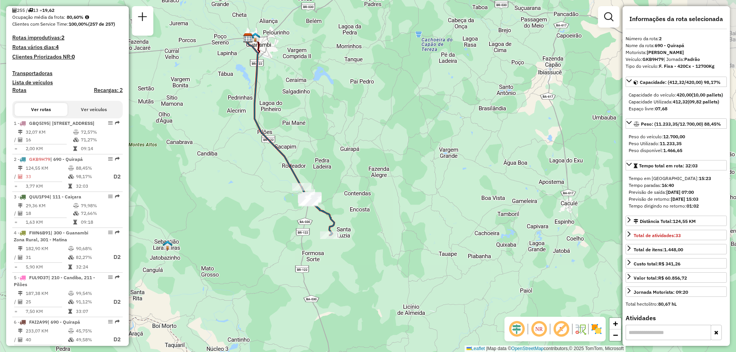
drag, startPoint x: 216, startPoint y: 70, endPoint x: 247, endPoint y: 144, distance: 80.0
click at [247, 144] on div "Janela de atendimento Grade de atendimento Capacidade Transportadoras Veículos …" at bounding box center [368, 176] width 736 height 352
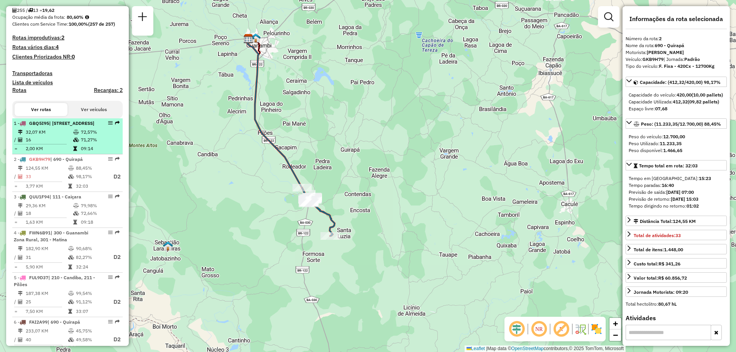
click at [61, 144] on hr at bounding box center [40, 144] width 52 height 0
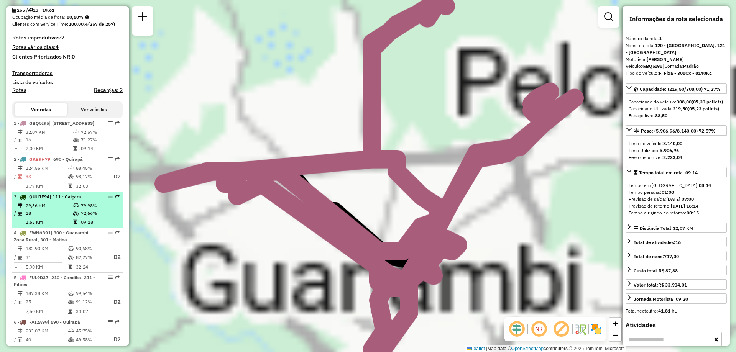
click at [59, 217] on td "18" at bounding box center [49, 214] width 48 height 8
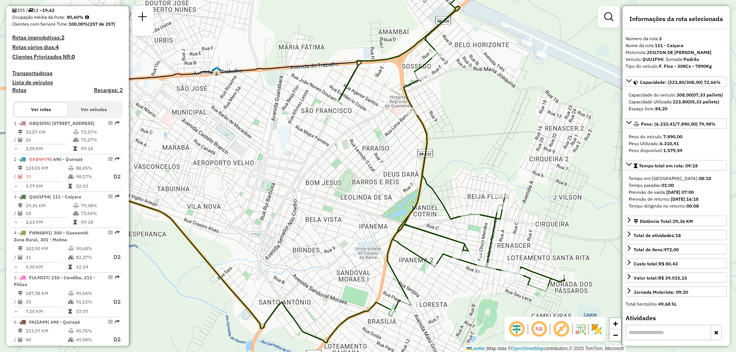
drag, startPoint x: 441, startPoint y: 163, endPoint x: 424, endPoint y: 161, distance: 17.0
click at [425, 162] on icon at bounding box center [451, 153] width 226 height 318
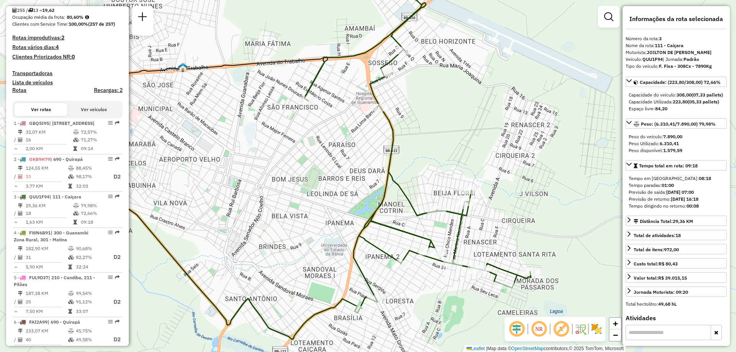
drag, startPoint x: 423, startPoint y: 136, endPoint x: 394, endPoint y: 134, distance: 29.6
click at [394, 134] on icon at bounding box center [417, 149] width 226 height 318
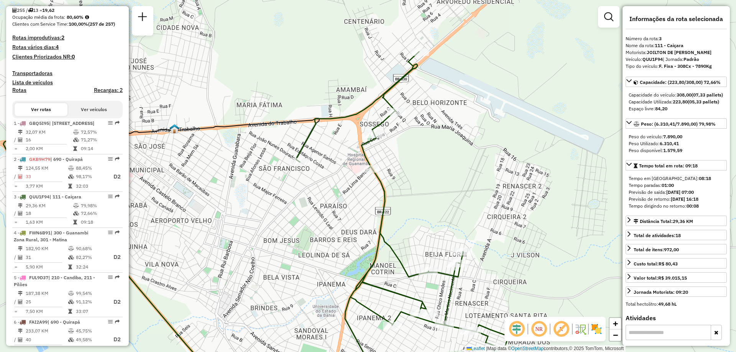
drag, startPoint x: 421, startPoint y: 83, endPoint x: 414, endPoint y: 128, distance: 45.7
click at [414, 128] on div "Janela de atendimento Grade de atendimento Capacidade Transportadoras Veículos …" at bounding box center [368, 176] width 736 height 352
drag, startPoint x: 415, startPoint y: 151, endPoint x: 411, endPoint y: 39, distance: 111.6
click at [411, 43] on div "Janela de atendimento Grade de atendimento Capacidade Transportadoras Veículos …" at bounding box center [368, 176] width 736 height 352
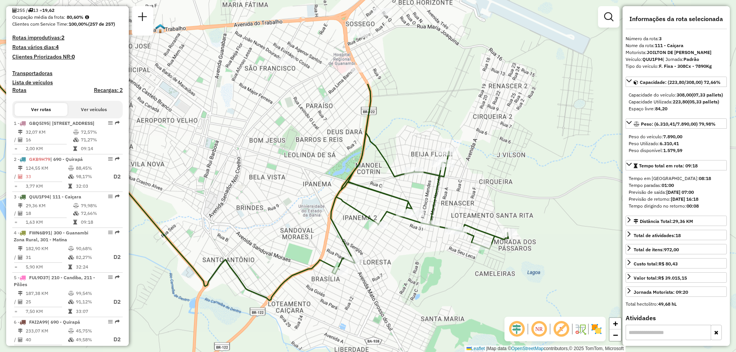
drag, startPoint x: 405, startPoint y: 42, endPoint x: 397, endPoint y: 174, distance: 131.6
click at [397, 174] on div "Janela de atendimento Grade de atendimento Capacidade Transportadoras Veículos …" at bounding box center [368, 176] width 736 height 352
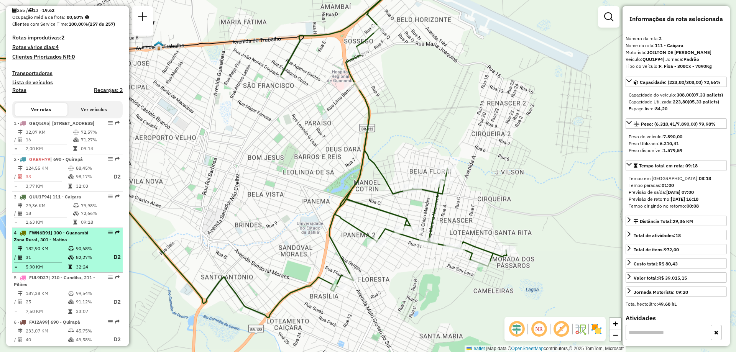
click at [59, 262] on td "31" at bounding box center [46, 257] width 43 height 10
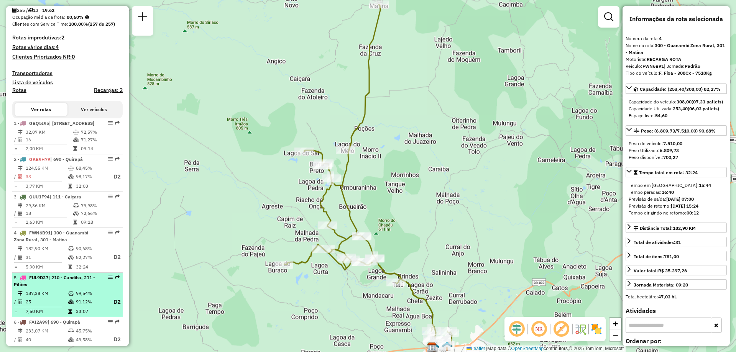
click at [51, 302] on li "5 - FUL9D37 | 210 - Candiba, 211 - Pilões 187,38 KM 99,54% / 25 91,12% D2 = 7,5…" at bounding box center [67, 295] width 110 height 45
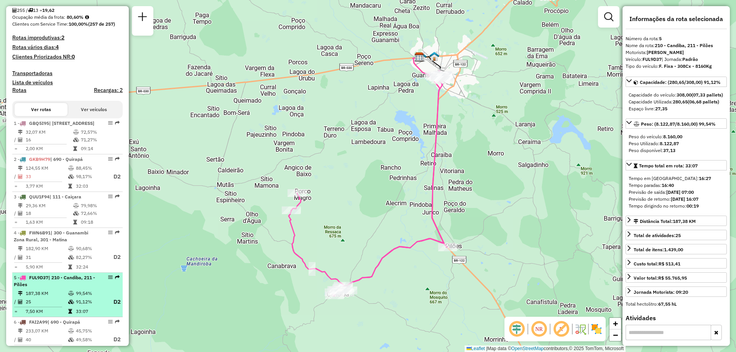
scroll to position [226, 0]
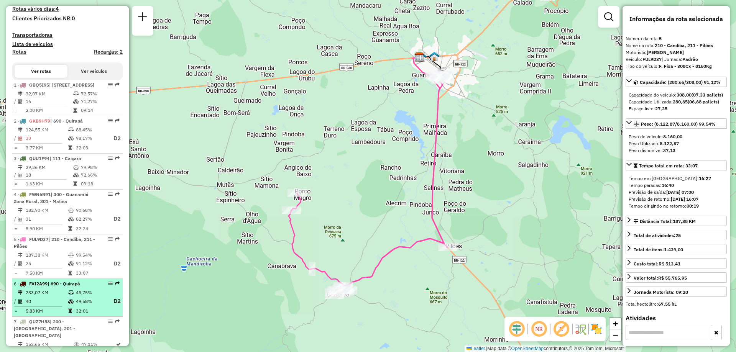
click at [48, 297] on td "233,07 KM" at bounding box center [46, 293] width 43 height 8
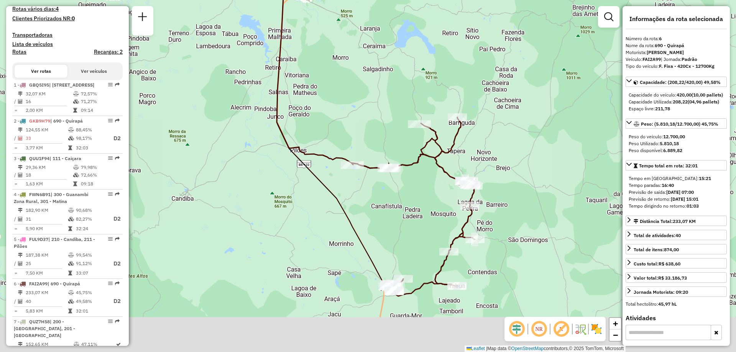
drag, startPoint x: 404, startPoint y: 252, endPoint x: 401, endPoint y: 200, distance: 51.8
click at [401, 200] on div "Janela de atendimento Grade de atendimento Capacidade Transportadoras Veículos …" at bounding box center [368, 176] width 736 height 352
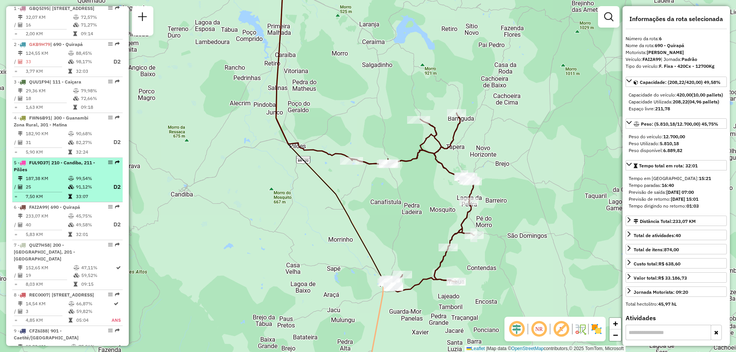
scroll to position [341, 0]
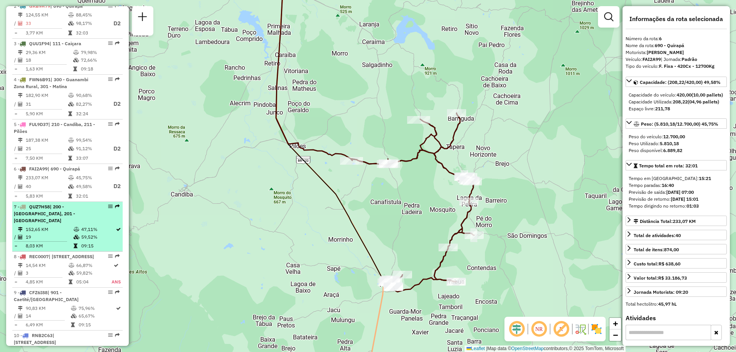
click at [68, 233] on td "152,65 KM" at bounding box center [49, 230] width 48 height 8
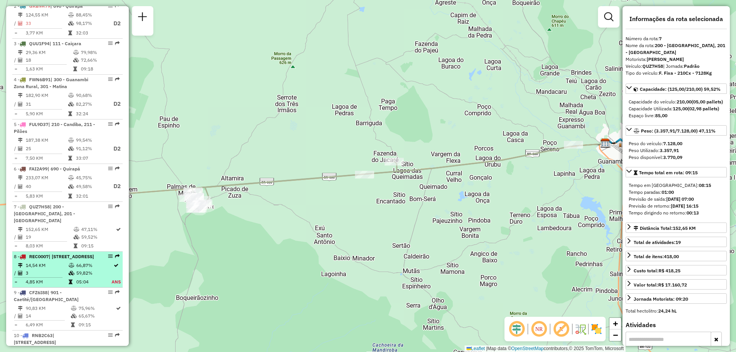
click at [49, 269] on td "14,54 KM" at bounding box center [46, 266] width 43 height 8
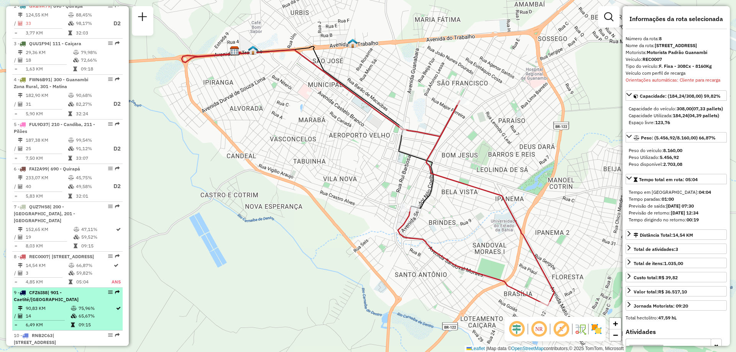
click at [49, 303] on div "9 - CFZ6I88 | 901 - Caetité/Alto Buenos Aires" at bounding box center [54, 296] width 81 height 14
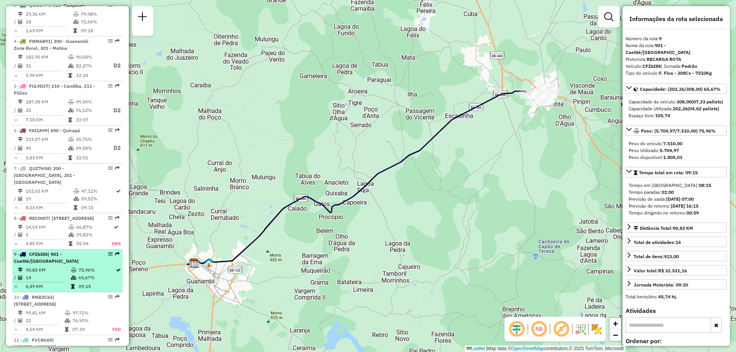
scroll to position [495, 0]
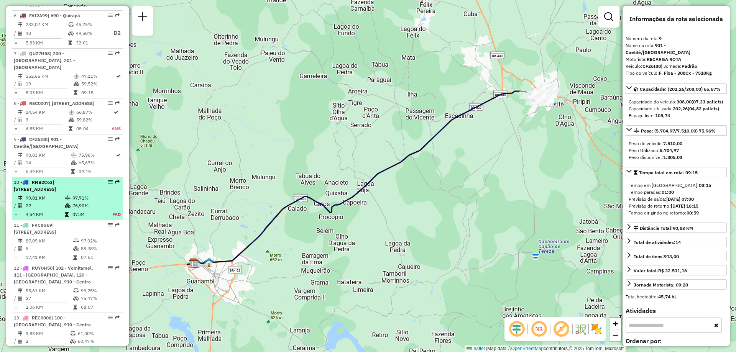
click at [56, 192] on span "| [STREET_ADDRESS]" at bounding box center [35, 185] width 42 height 13
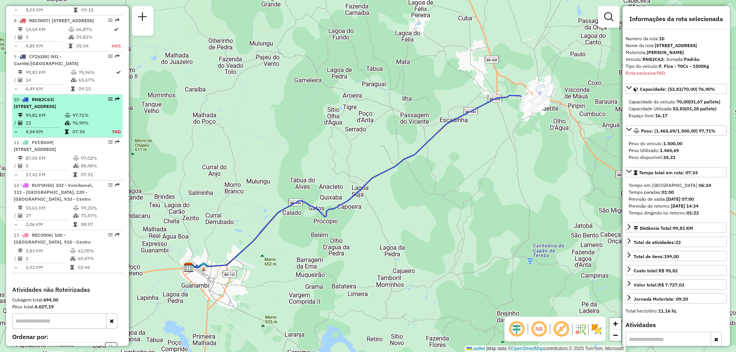
scroll to position [680, 0]
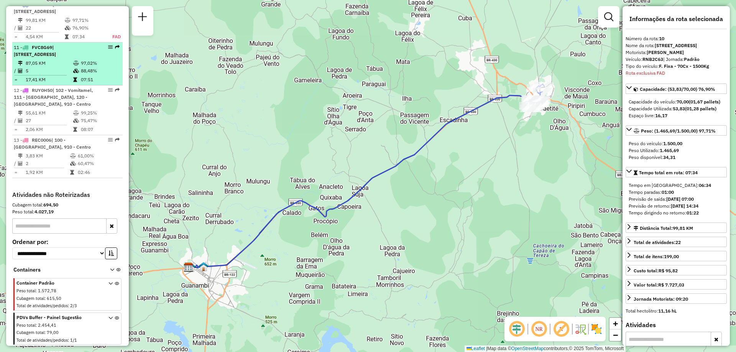
click at [65, 74] on td "5" at bounding box center [49, 71] width 48 height 8
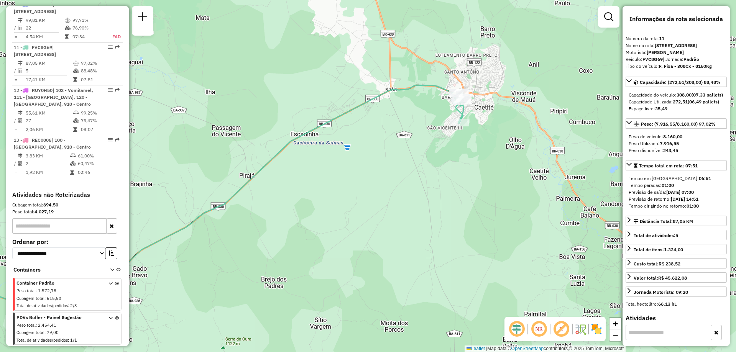
drag, startPoint x: 475, startPoint y: 132, endPoint x: 219, endPoint y: 215, distance: 269.0
click at [219, 215] on div "Janela de atendimento Grade de atendimento Capacidade Transportadoras Veículos …" at bounding box center [368, 176] width 736 height 352
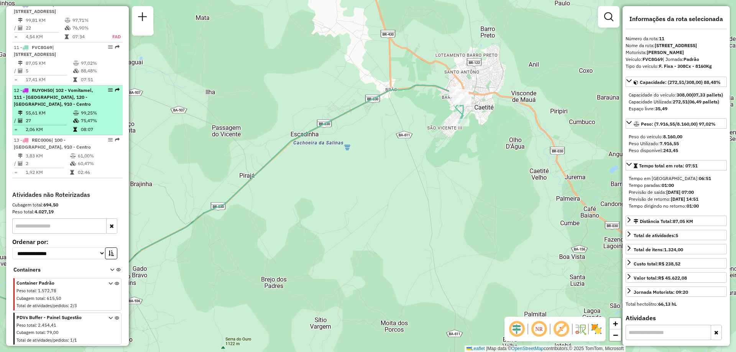
click at [56, 107] on div "12 - RUY0H50 | 102 - Vomitamel, 111 - Caiçara, 120 - São Francisco, 910 - Centro" at bounding box center [54, 97] width 81 height 21
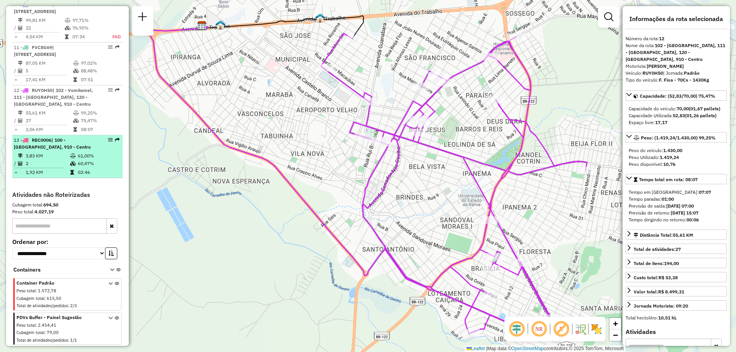
click at [62, 148] on span "| 100 - [GEOGRAPHIC_DATA], 910 - Centro" at bounding box center [52, 143] width 77 height 13
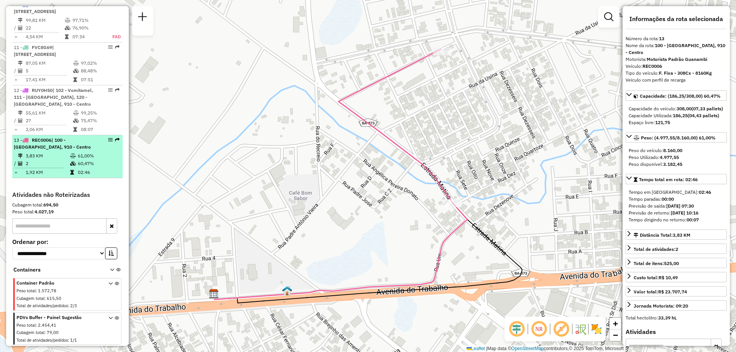
scroll to position [603, 0]
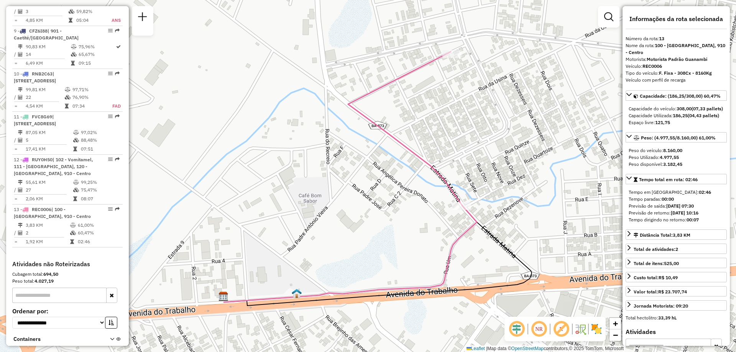
drag, startPoint x: 220, startPoint y: 211, endPoint x: 229, endPoint y: 214, distance: 9.9
click at [229, 214] on div "Janela de atendimento Grade de atendimento Capacidade Transportadoras Veículos …" at bounding box center [368, 176] width 736 height 352
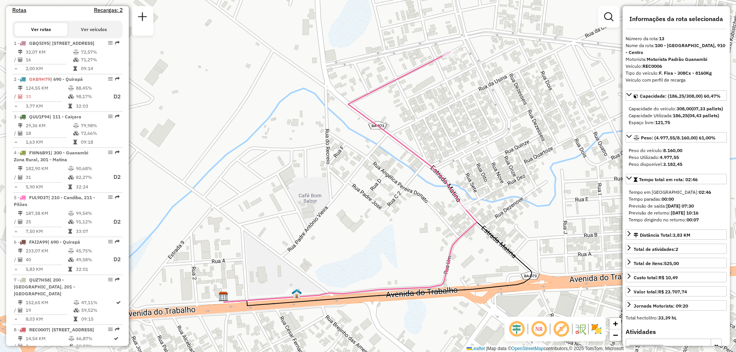
scroll to position [345, 0]
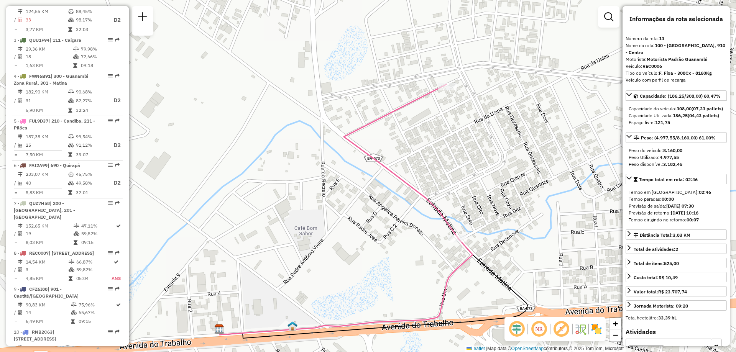
drag, startPoint x: 129, startPoint y: 195, endPoint x: 124, endPoint y: 233, distance: 37.9
click at [124, 233] on hb-router-mapa "Informações da Sessão 1285214 - 30/09/2025 Criação: 29/09/2025 17:28 Depósito: …" at bounding box center [368, 176] width 736 height 352
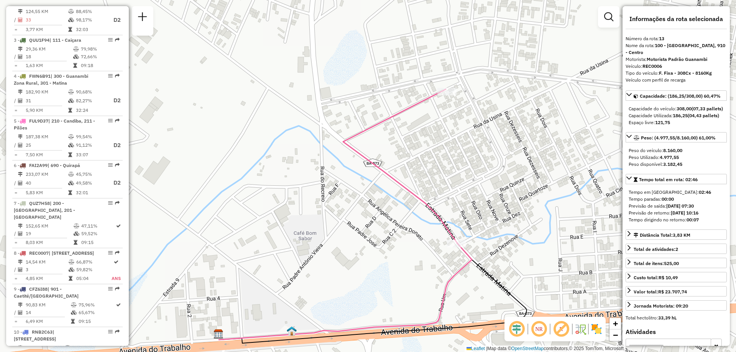
drag, startPoint x: 125, startPoint y: 219, endPoint x: 125, endPoint y: 233, distance: 13.4
click at [125, 233] on div "Informações da Sessão 1285214 - 30/09/2025 Criação: 29/09/2025 17:28 Depósito: …" at bounding box center [67, 176] width 123 height 340
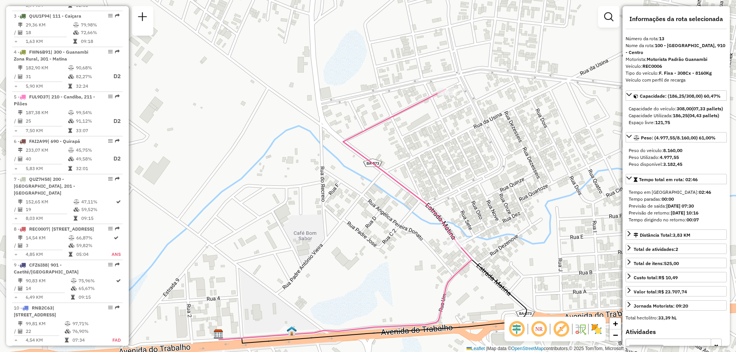
scroll to position [378, 0]
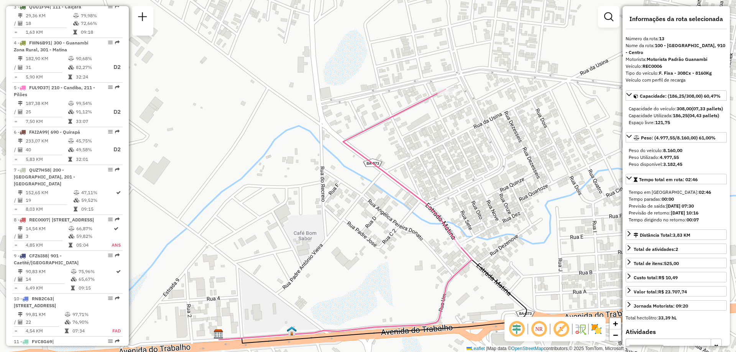
drag, startPoint x: 126, startPoint y: 232, endPoint x: 126, endPoint y: 263, distance: 30.7
click at [126, 263] on div "Informações da Sessão 1285214 - 30/09/2025 Criação: 29/09/2025 17:28 Depósito: …" at bounding box center [67, 176] width 123 height 340
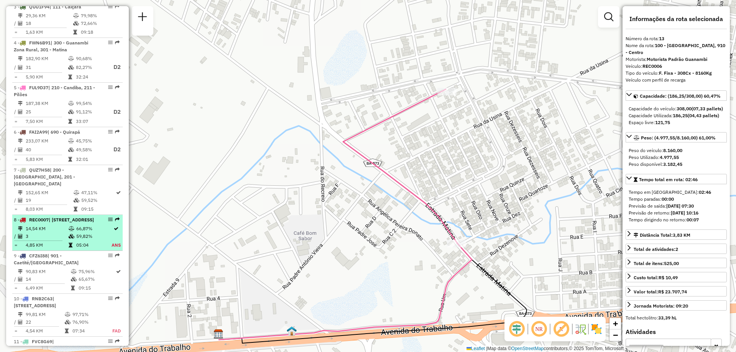
click at [111, 240] on td at bounding box center [116, 237] width 10 height 8
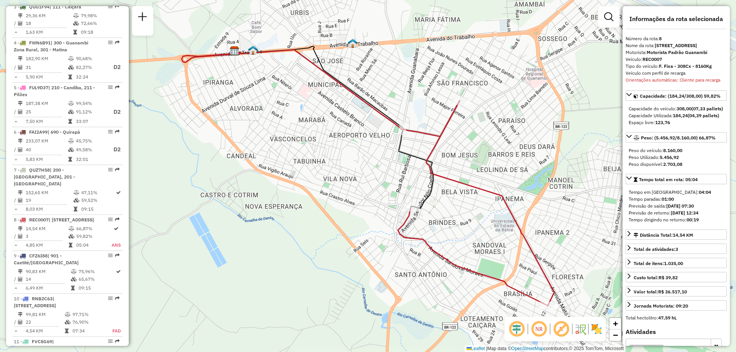
drag, startPoint x: 442, startPoint y: 50, endPoint x: 397, endPoint y: 89, distance: 59.8
click at [397, 89] on div "Janela de atendimento Grade de atendimento Capacidade Transportadoras Veículos …" at bounding box center [368, 176] width 736 height 352
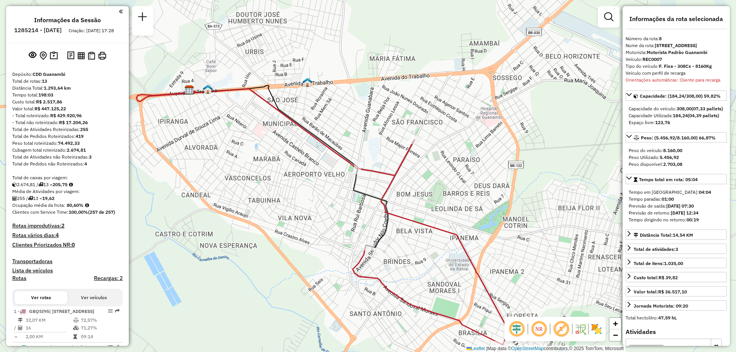
select select "**********"
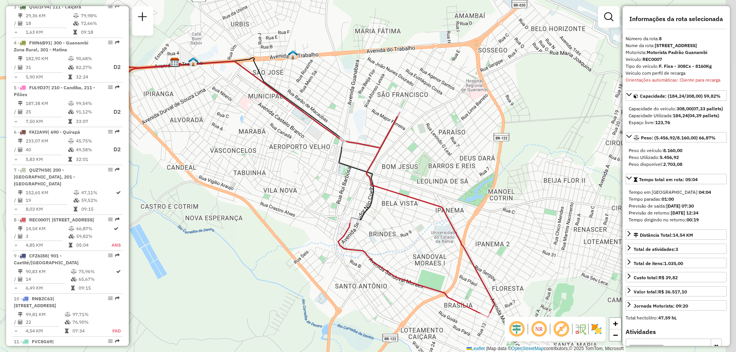
drag, startPoint x: 490, startPoint y: 206, endPoint x: 475, endPoint y: 178, distance: 31.4
click at [475, 178] on div "Janela de atendimento Grade de atendimento Capacidade Transportadoras Veículos …" at bounding box center [368, 176] width 736 height 352
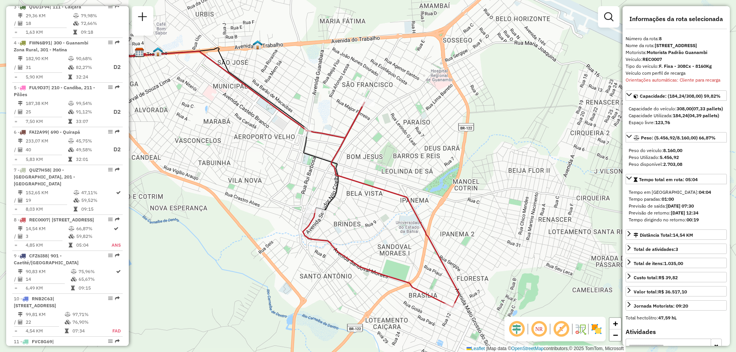
drag, startPoint x: 475, startPoint y: 178, endPoint x: 440, endPoint y: 168, distance: 36.3
click at [440, 168] on div "Janela de atendimento Grade de atendimento Capacidade Transportadoras Veículos …" at bounding box center [368, 176] width 736 height 352
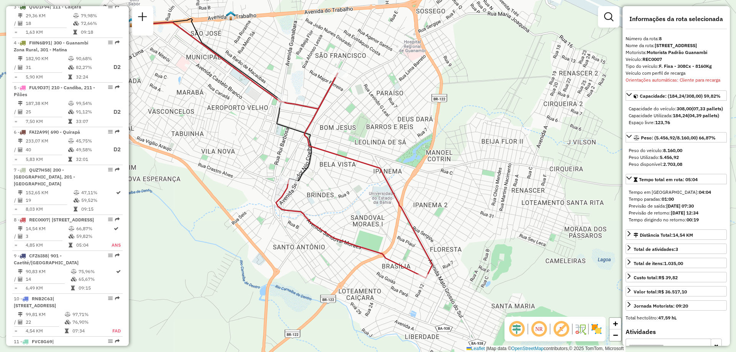
drag, startPoint x: 440, startPoint y: 168, endPoint x: 413, endPoint y: 139, distance: 39.6
click at [413, 139] on div "Janela de atendimento Grade de atendimento Capacidade Transportadoras Veículos …" at bounding box center [368, 176] width 736 height 352
click at [289, 186] on icon at bounding box center [354, 175] width 156 height 205
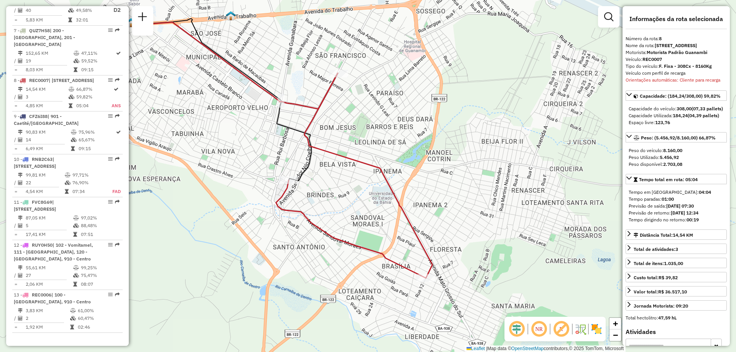
scroll to position [594, 0]
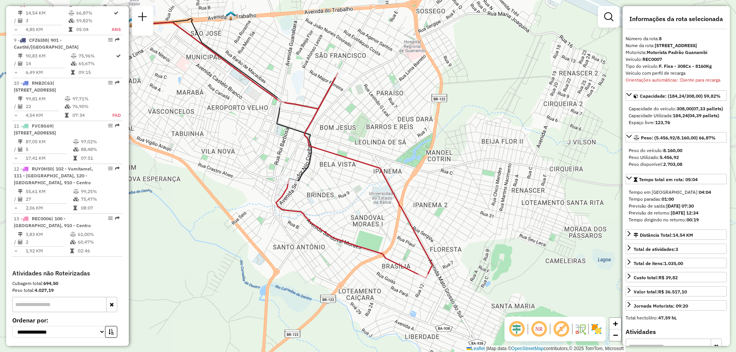
click at [482, 195] on div "Janela de atendimento Grade de atendimento Capacidade Transportadoras Veículos …" at bounding box center [368, 176] width 736 height 352
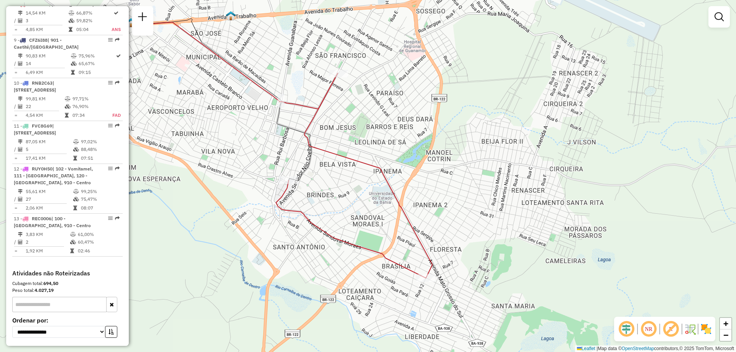
select select "**********"
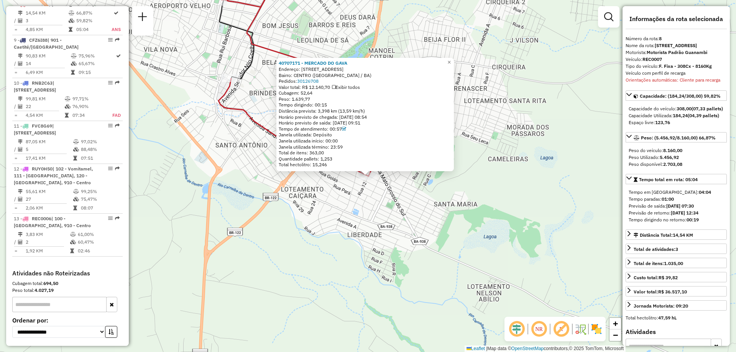
click at [352, 200] on div "40707171 - [GEOGRAPHIC_DATA] Endereço: [STREET_ADDRESS][GEOGRAPHIC_DATA]: [GEOG…" at bounding box center [368, 176] width 736 height 352
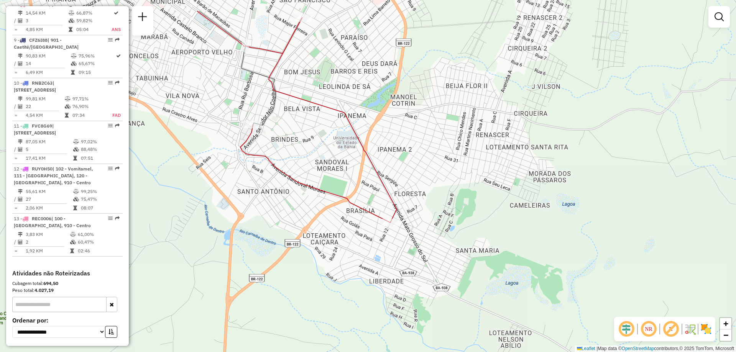
drag, startPoint x: 197, startPoint y: 102, endPoint x: 220, endPoint y: 148, distance: 50.9
click at [220, 148] on div "Janela de atendimento Grade de atendimento Capacidade Transportadoras Veículos …" at bounding box center [368, 176] width 736 height 352
select select "**********"
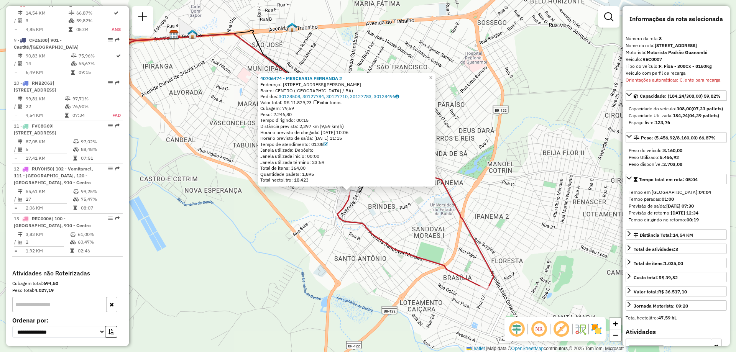
drag, startPoint x: 459, startPoint y: 210, endPoint x: 440, endPoint y: 226, distance: 24.2
click at [440, 226] on div "40706474 - MERCEARIA FERNANDA 2 Endereço: [STREET_ADDRESS][PERSON_NAME] Pedidos…" at bounding box center [368, 176] width 736 height 352
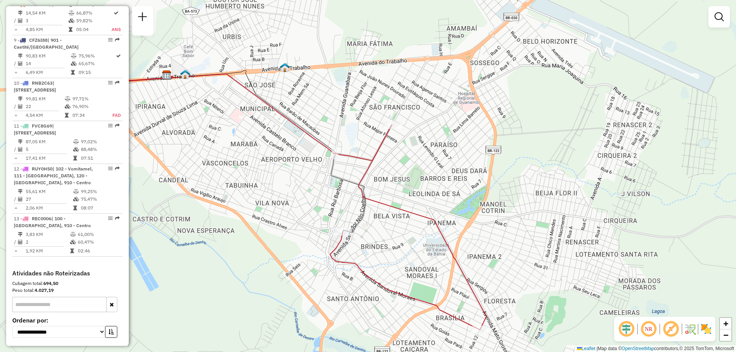
drag, startPoint x: 436, startPoint y: 214, endPoint x: 429, endPoint y: 259, distance: 44.9
click at [429, 259] on div "Janela de atendimento Grade de atendimento Capacidade Transportadoras Veículos …" at bounding box center [368, 176] width 736 height 352
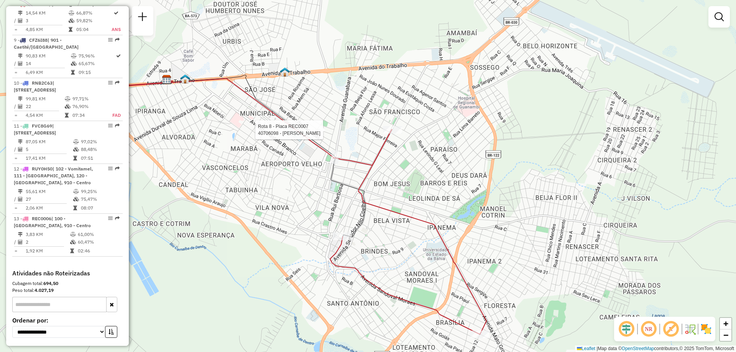
select select "**********"
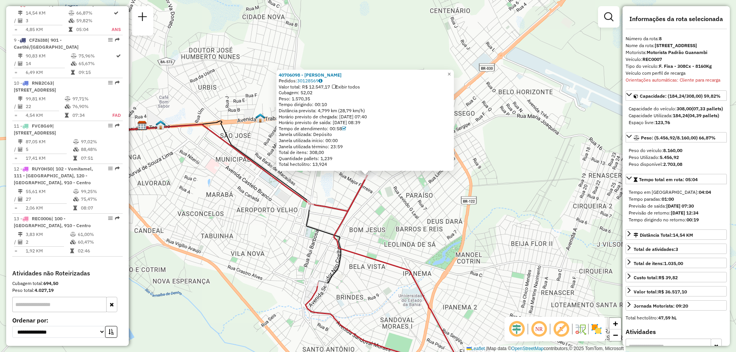
click at [372, 222] on div "40706098 - [PERSON_NAME] Pedidos: 30128569 Valor total: R$ 12.547,17 Exibir tod…" at bounding box center [368, 176] width 736 height 352
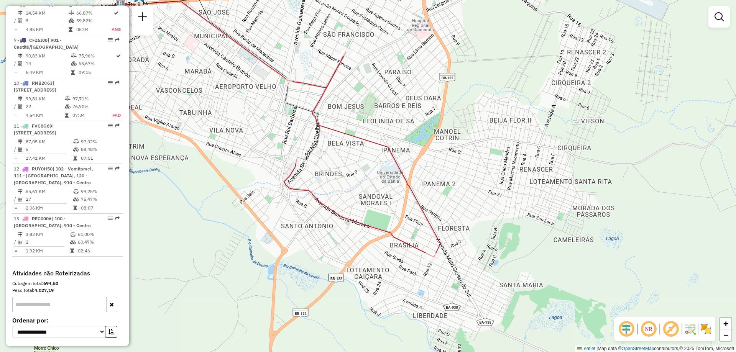
drag, startPoint x: 370, startPoint y: 234, endPoint x: 351, endPoint y: 137, distance: 99.7
click at [351, 137] on icon at bounding box center [362, 154] width 156 height 205
select select "**********"
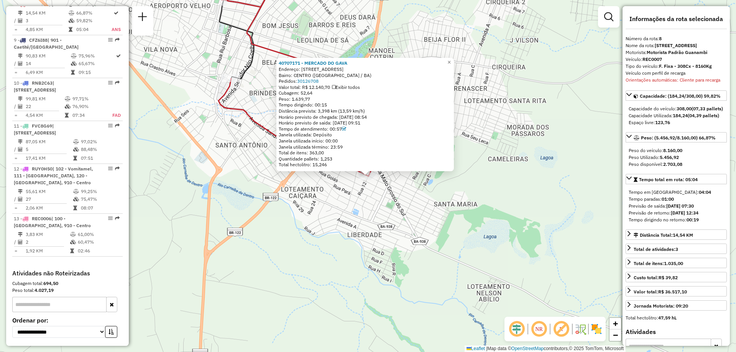
click at [248, 220] on div "40707171 - [GEOGRAPHIC_DATA] Endereço: [STREET_ADDRESS][GEOGRAPHIC_DATA]: [GEOG…" at bounding box center [368, 176] width 736 height 352
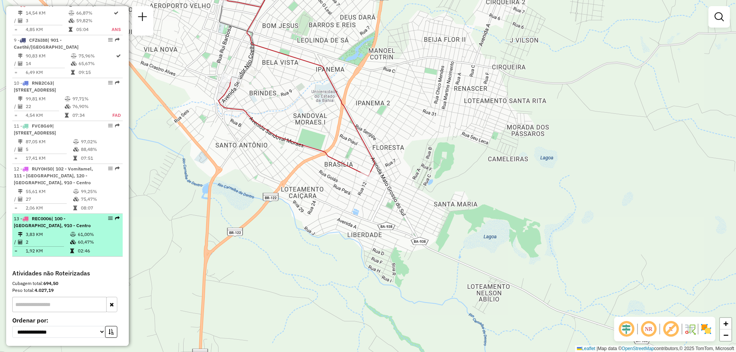
click at [104, 243] on li "13 - REC0006 | 100 - [GEOGRAPHIC_DATA], 910 - Centro 3,83 KM 61,00% / 2 60,47% …" at bounding box center [67, 235] width 110 height 43
select select "**********"
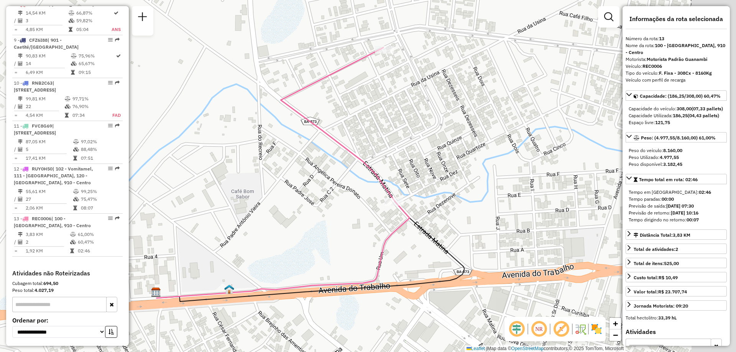
drag, startPoint x: 517, startPoint y: 101, endPoint x: 491, endPoint y: 116, distance: 29.8
click at [491, 115] on div "Janela de atendimento Grade de atendimento Capacidade Transportadoras Veículos …" at bounding box center [368, 176] width 736 height 352
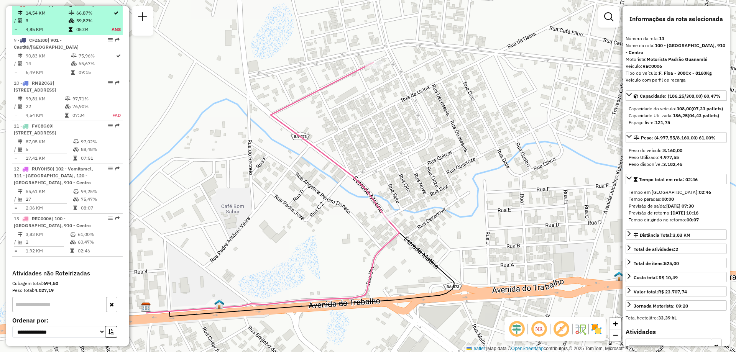
click at [80, 25] on td "59,82%" at bounding box center [93, 21] width 35 height 8
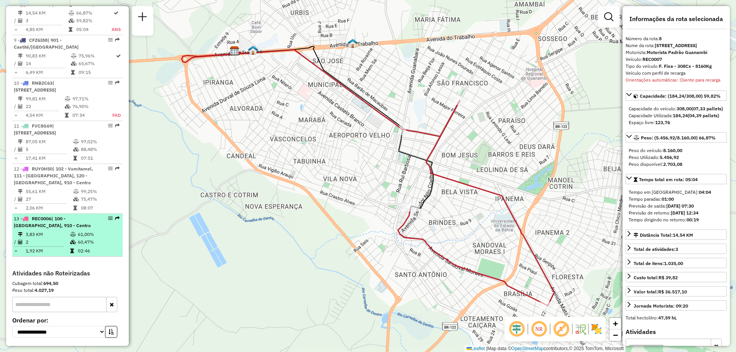
click at [70, 244] on icon at bounding box center [73, 242] width 6 height 5
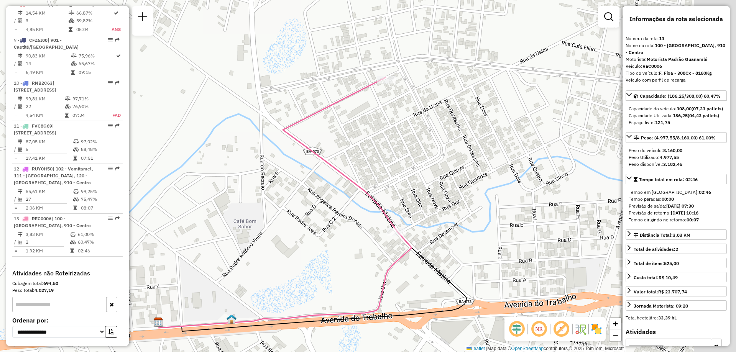
drag, startPoint x: 459, startPoint y: 280, endPoint x: 421, endPoint y: 296, distance: 40.5
click at [421, 296] on div "Janela de atendimento Grade de atendimento Capacidade Transportadoras Veículos …" at bounding box center [368, 176] width 736 height 352
